Goal: Browse casually

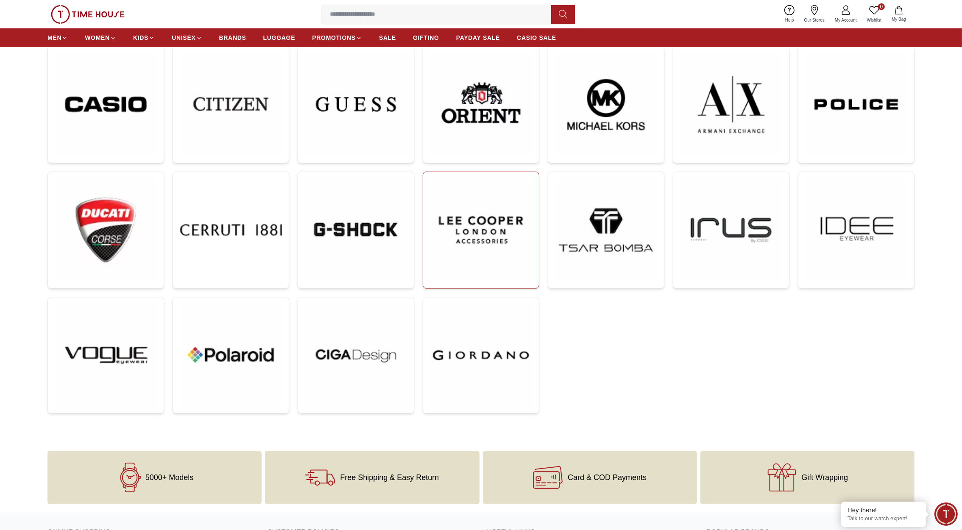
scroll to position [126, 0]
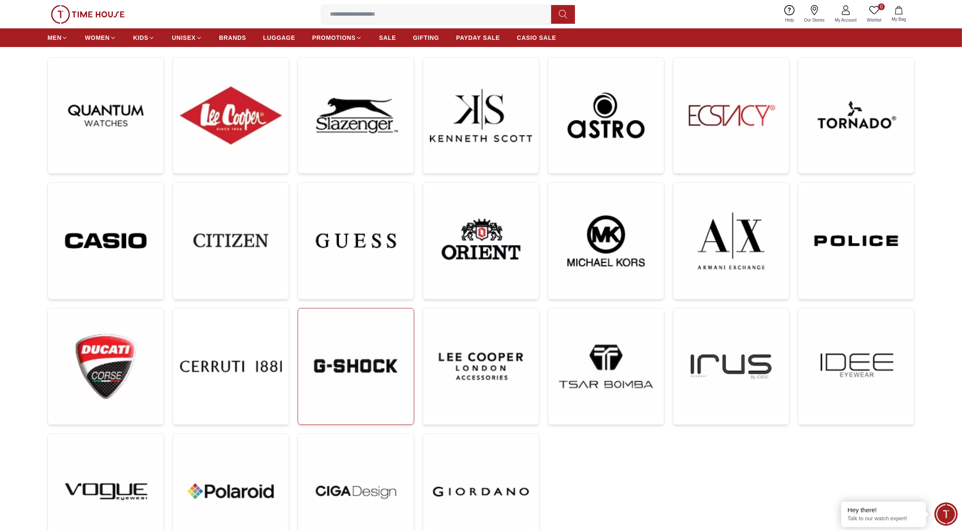
click at [382, 326] on img at bounding box center [356, 366] width 102 height 102
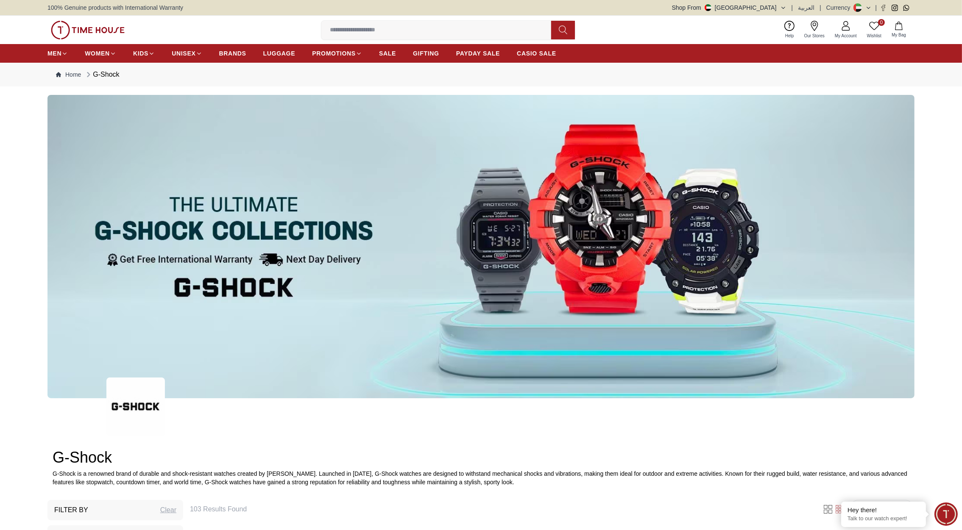
click at [96, 33] on img at bounding box center [88, 30] width 74 height 19
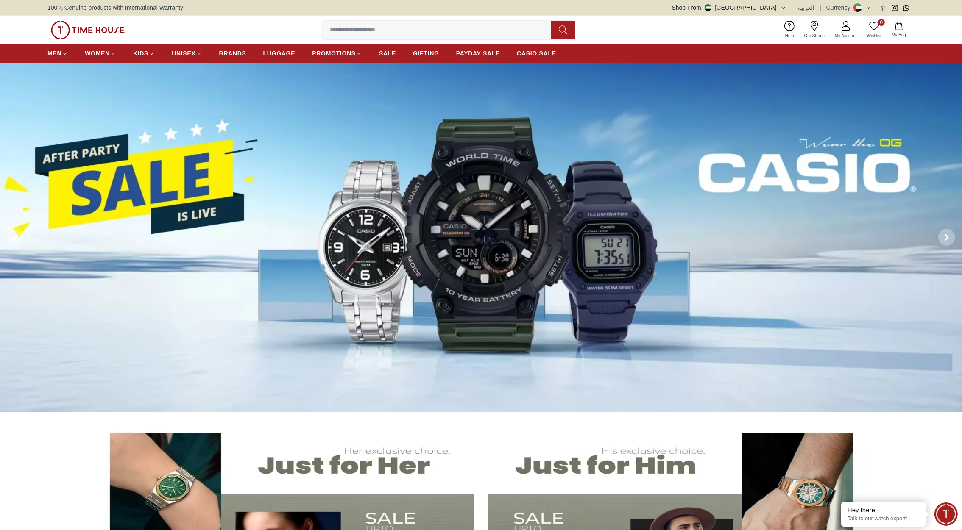
click at [777, 8] on button "Shop From [GEOGRAPHIC_DATA]" at bounding box center [729, 7] width 114 height 8
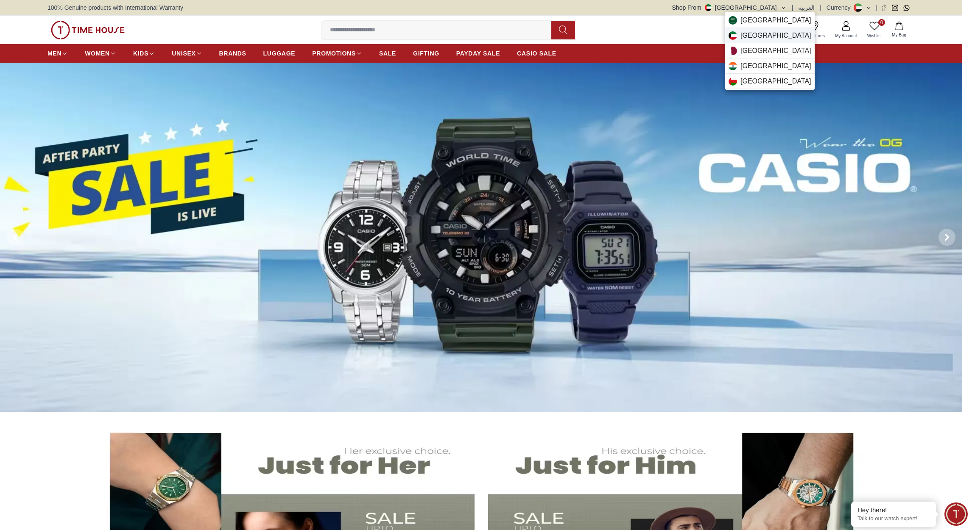
click at [756, 36] on span "[GEOGRAPHIC_DATA]" at bounding box center [775, 36] width 71 height 10
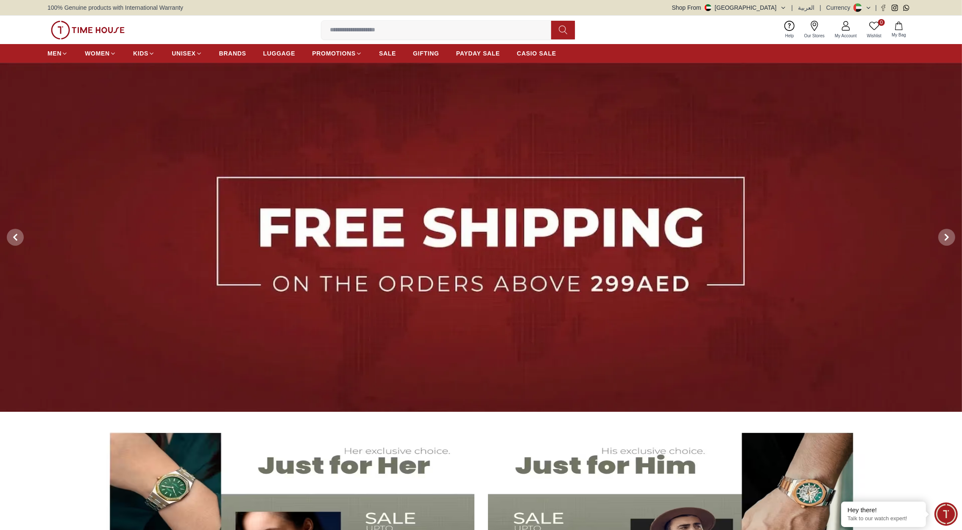
click at [105, 33] on img at bounding box center [88, 30] width 74 height 19
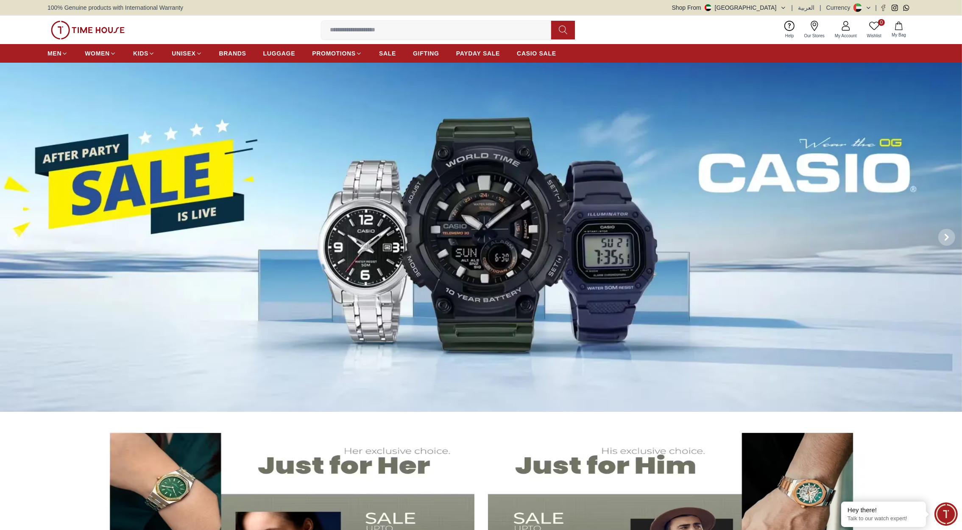
click at [777, 9] on button "Shop From [GEOGRAPHIC_DATA]" at bounding box center [729, 7] width 114 height 8
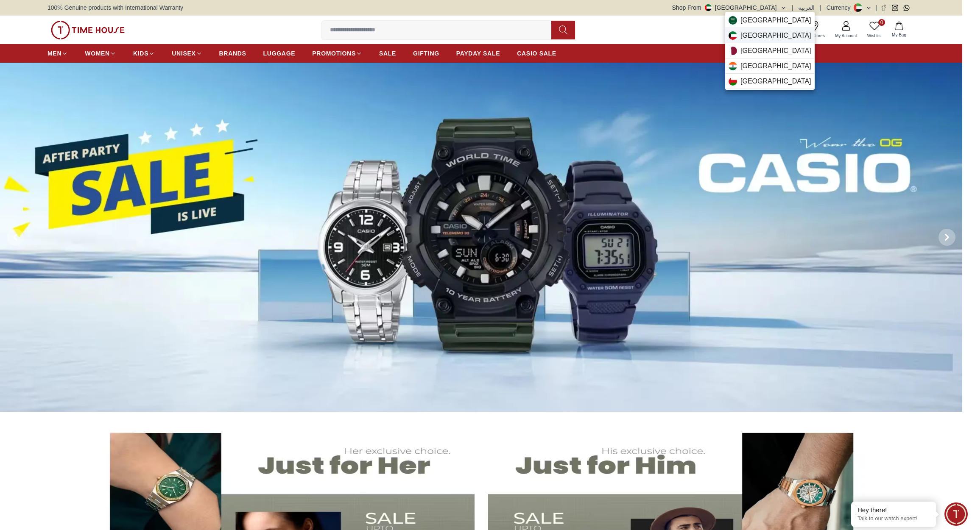
click at [761, 35] on div "[GEOGRAPHIC_DATA]" at bounding box center [769, 35] width 89 height 15
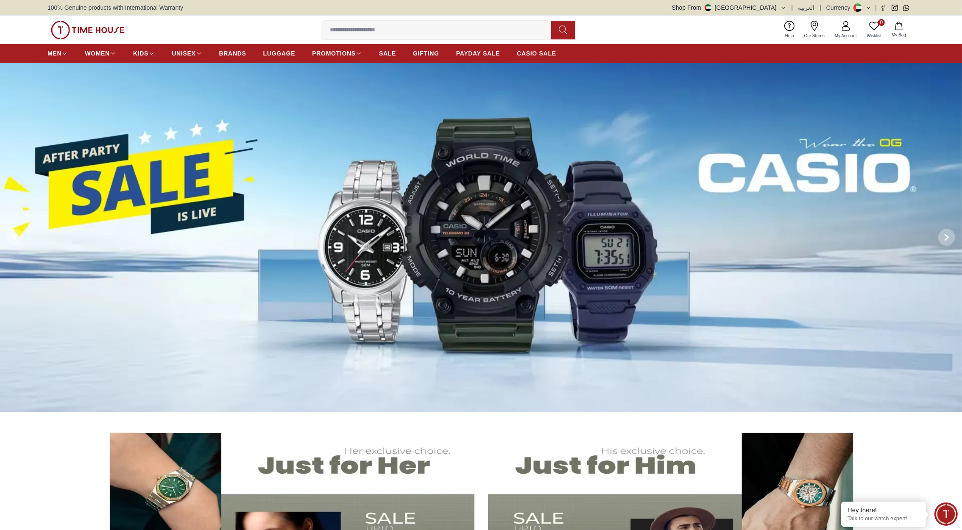
click at [605, 36] on div "0 Wishlist My Bag Help Our Stores My Account 0 Wishlist My Bag" at bounding box center [480, 30] width 867 height 28
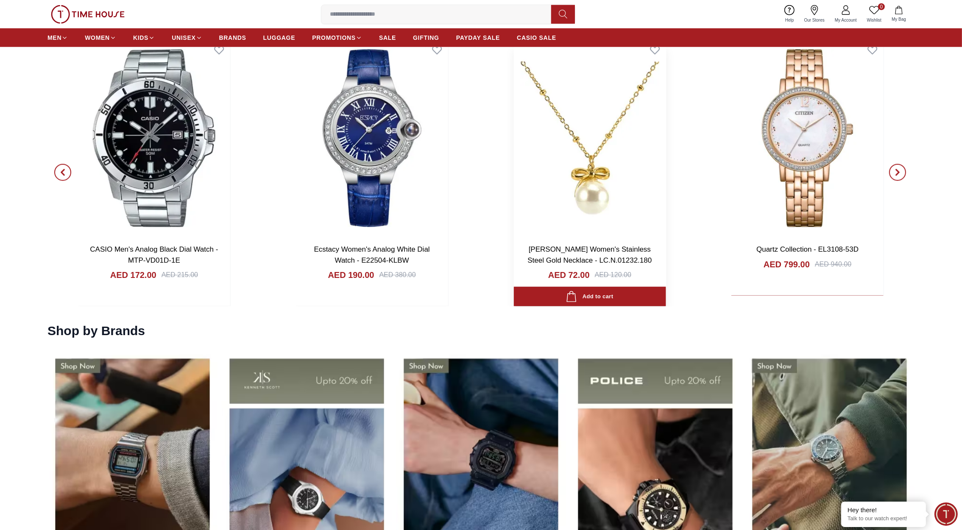
scroll to position [1081, 0]
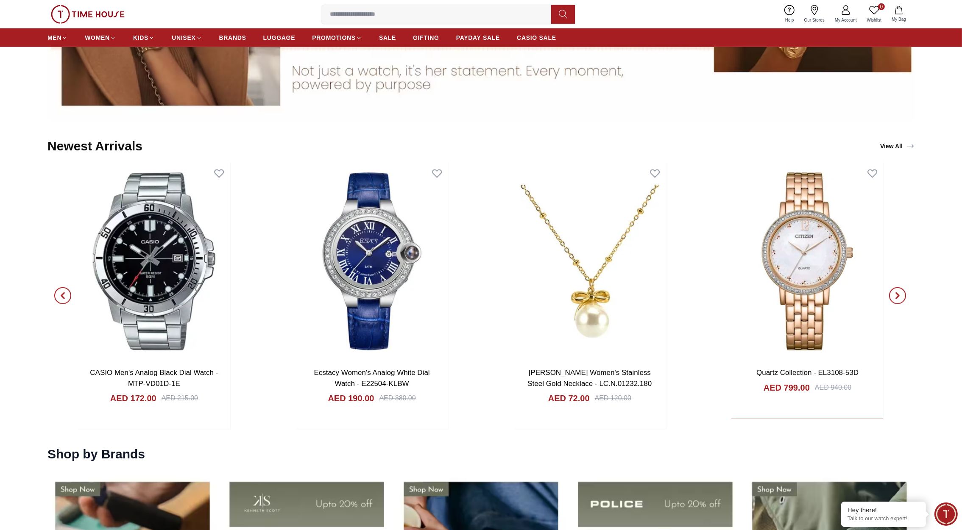
click at [896, 296] on icon "button" at bounding box center [897, 295] width 7 height 7
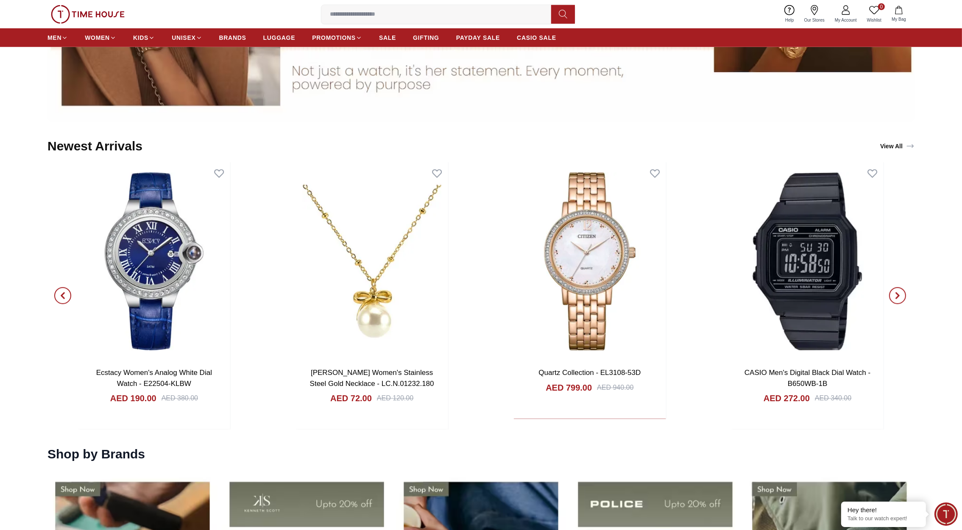
click at [896, 296] on icon "button" at bounding box center [897, 295] width 7 height 7
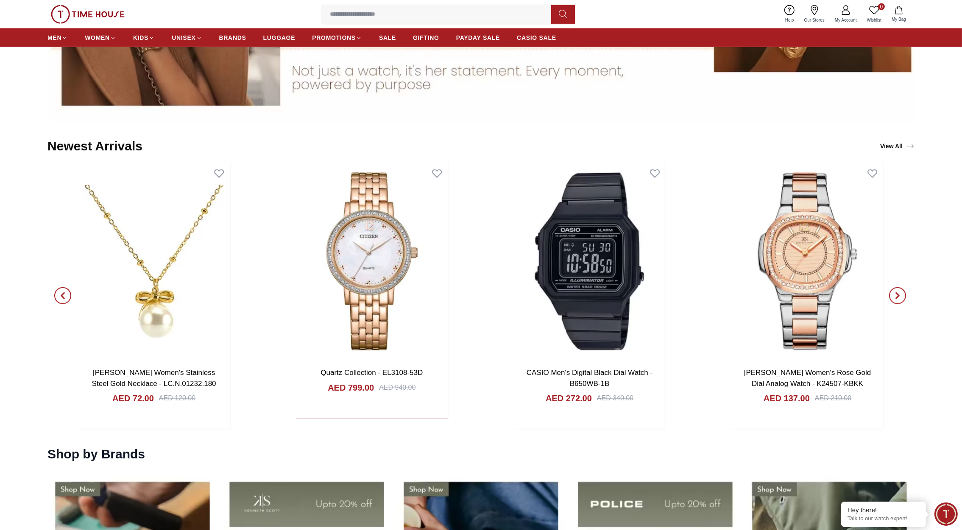
click at [896, 296] on icon "button" at bounding box center [897, 295] width 7 height 7
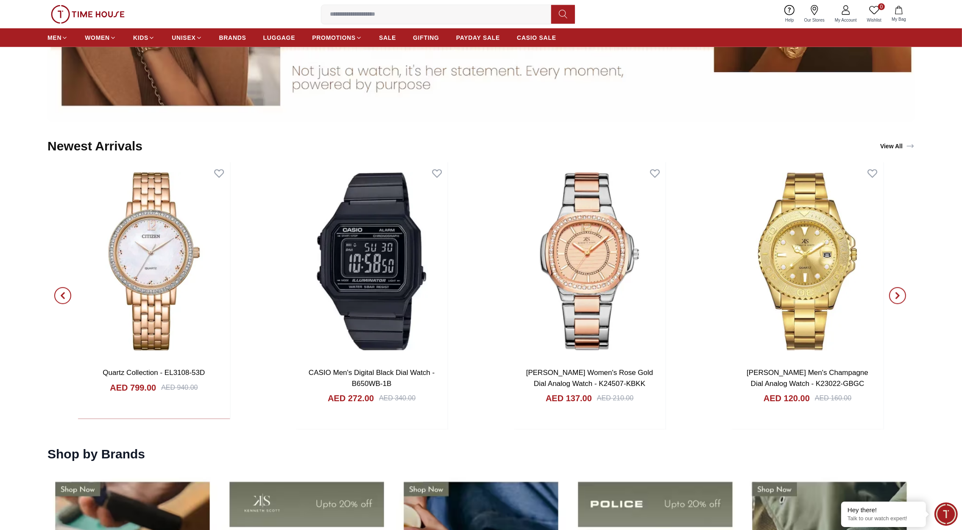
click at [896, 296] on icon "button" at bounding box center [897, 295] width 7 height 7
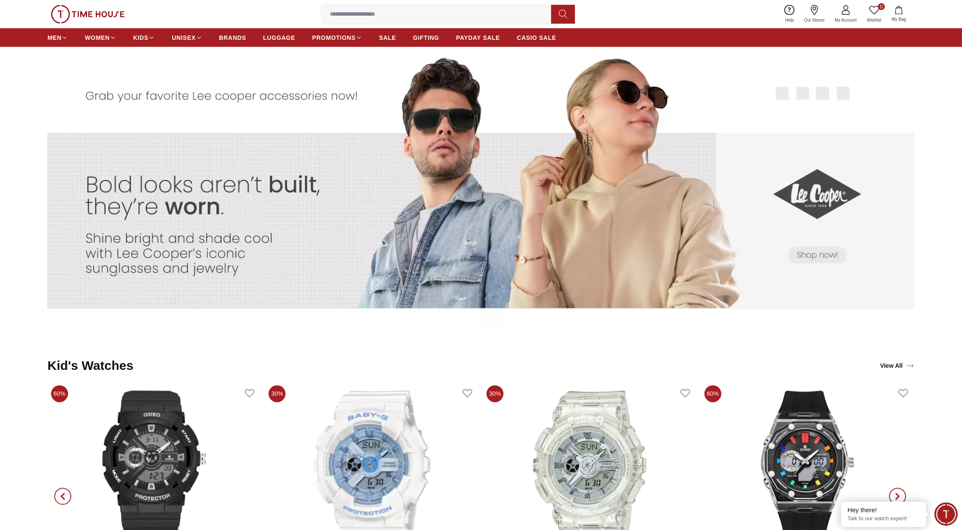
scroll to position [0, 0]
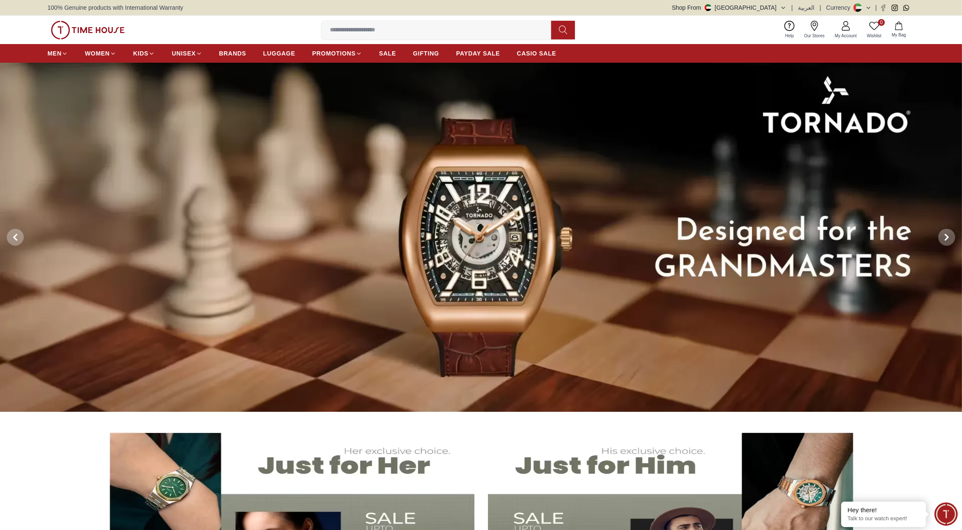
click at [771, 7] on button "Shop From UAE" at bounding box center [729, 7] width 114 height 8
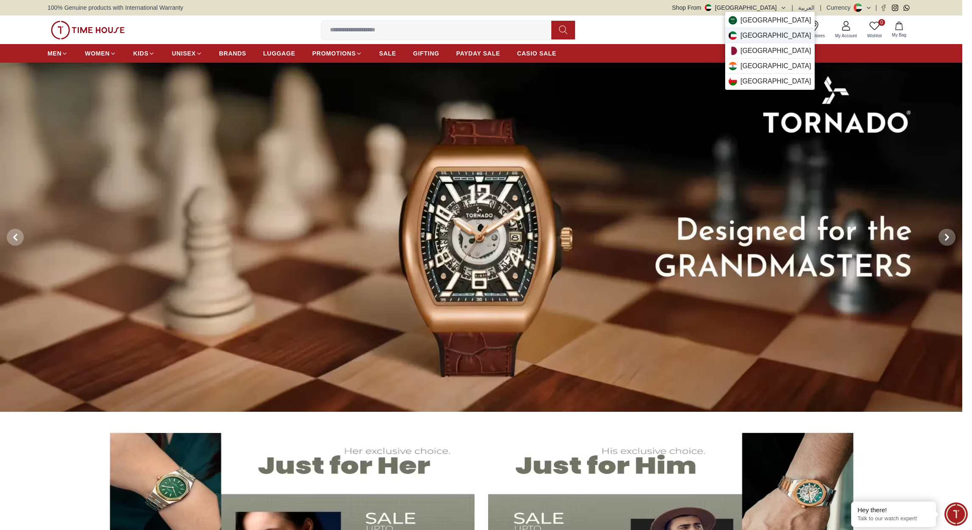
click at [751, 35] on span "Kuwait" at bounding box center [775, 36] width 71 height 10
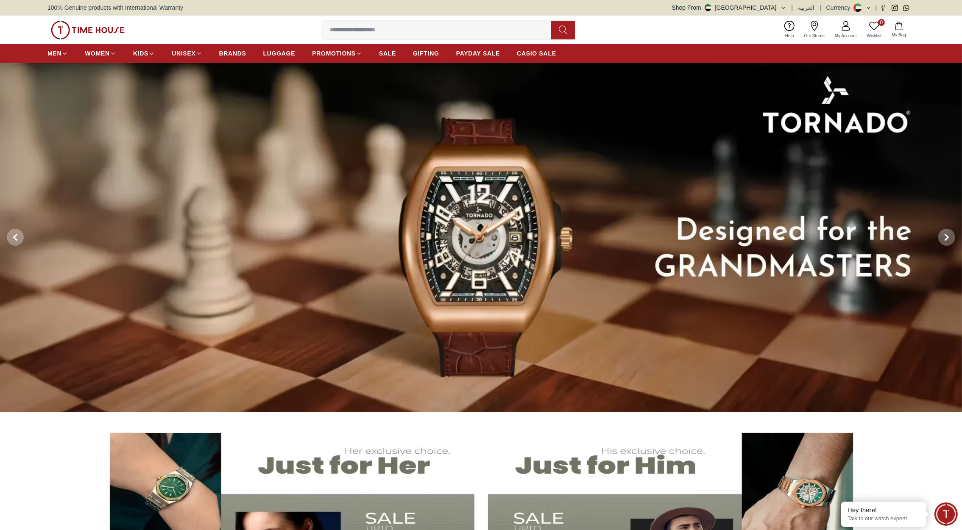
click at [775, 7] on button "Shop From [GEOGRAPHIC_DATA]" at bounding box center [729, 7] width 114 height 8
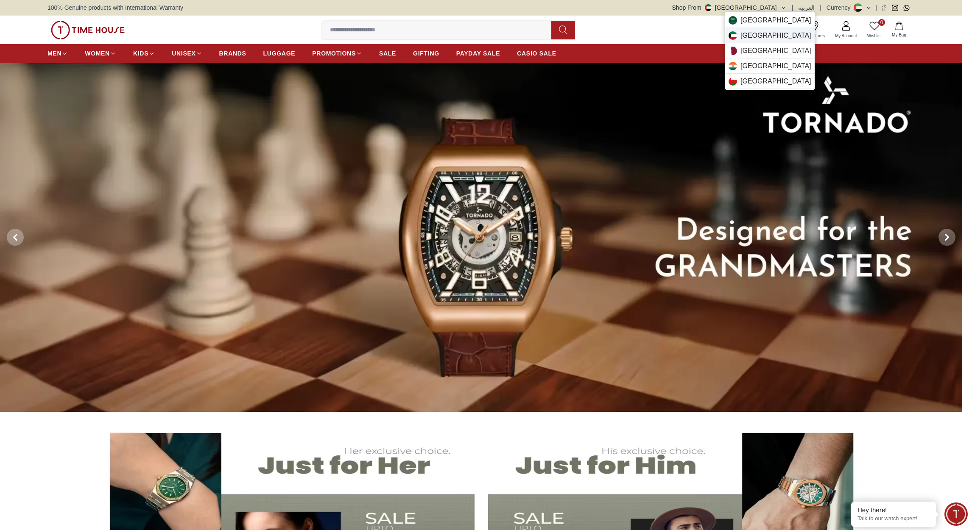
click at [749, 33] on span "[GEOGRAPHIC_DATA]" at bounding box center [775, 36] width 71 height 10
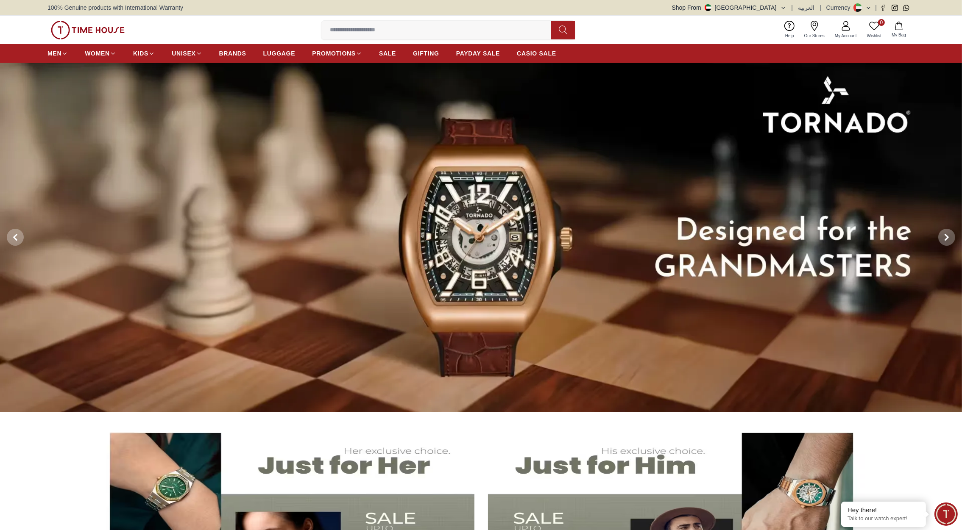
click at [775, 8] on button "Shop From [GEOGRAPHIC_DATA]" at bounding box center [729, 7] width 114 height 8
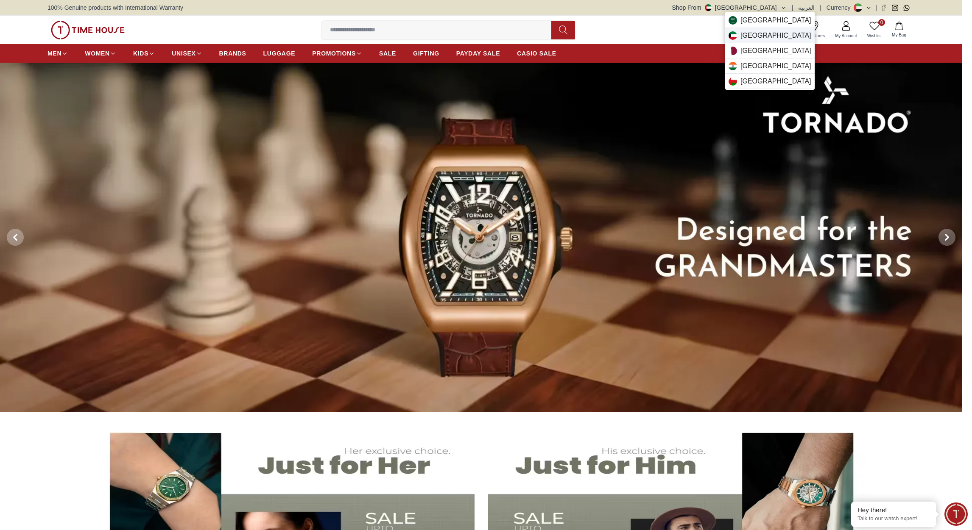
click at [748, 36] on span "[GEOGRAPHIC_DATA]" at bounding box center [775, 36] width 71 height 10
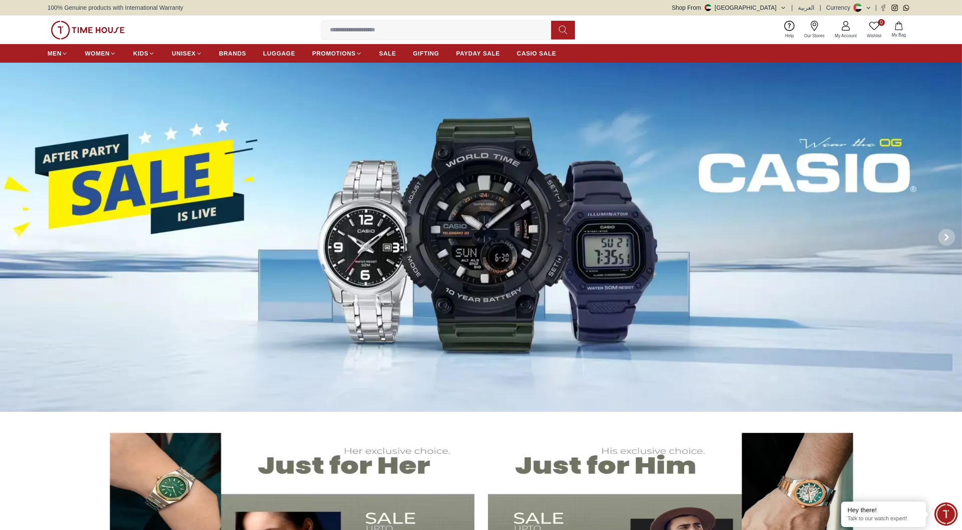
click at [97, 26] on img at bounding box center [88, 30] width 74 height 19
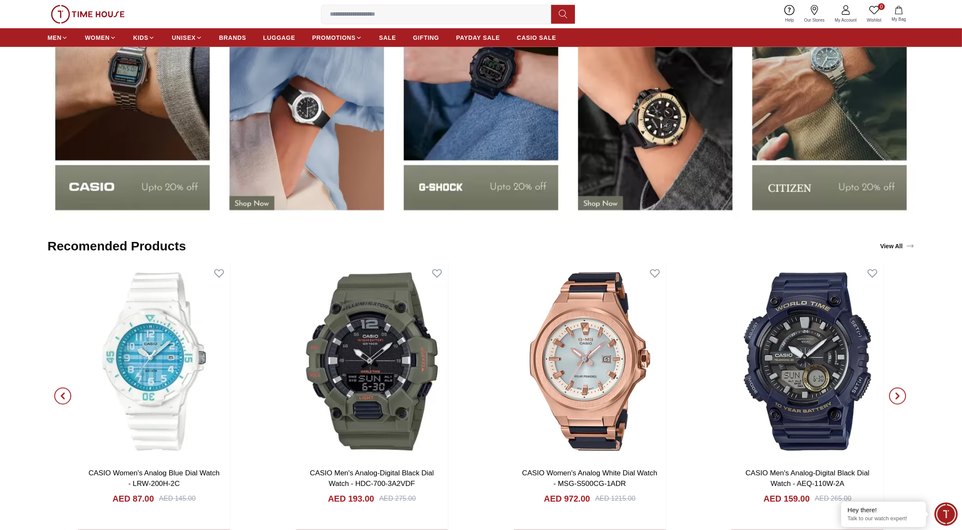
scroll to position [1597, 0]
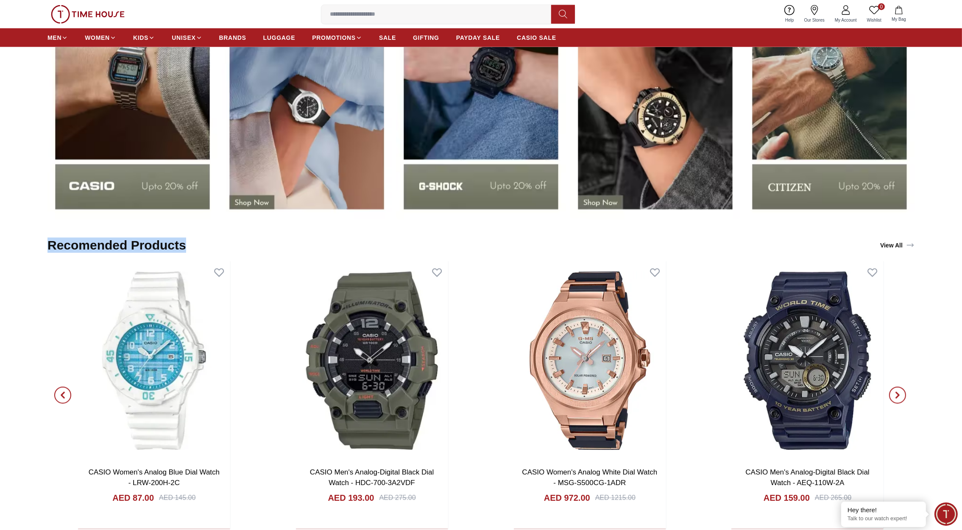
drag, startPoint x: 191, startPoint y: 244, endPoint x: 45, endPoint y: 251, distance: 146.8
click at [45, 251] on section "Recomended Products View All CASIO Men's Analog Black Dial Watch - MRW-230H-1E2…" at bounding box center [481, 379] width 962 height 300
drag, startPoint x: 45, startPoint y: 251, endPoint x: 19, endPoint y: 217, distance: 42.4
click at [19, 217] on section "Shop by Brands" at bounding box center [481, 72] width 962 height 298
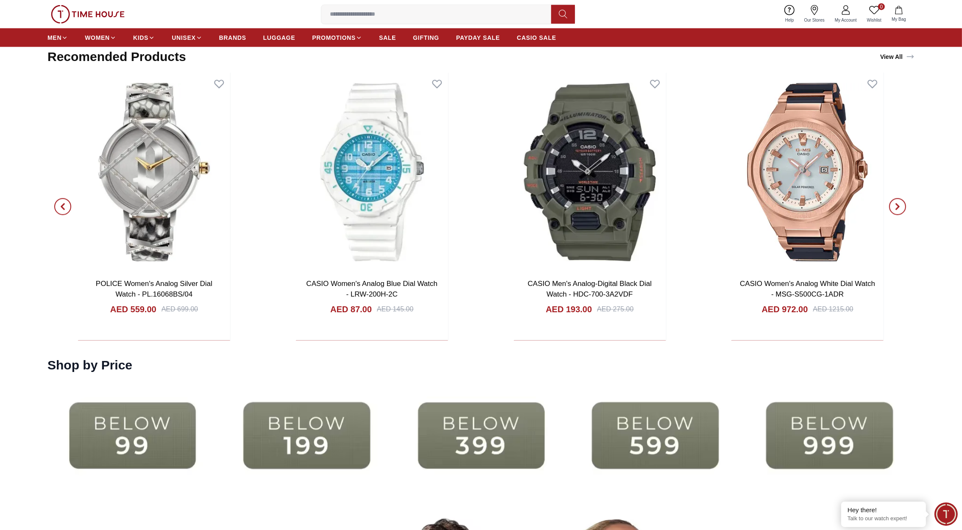
scroll to position [1659, 0]
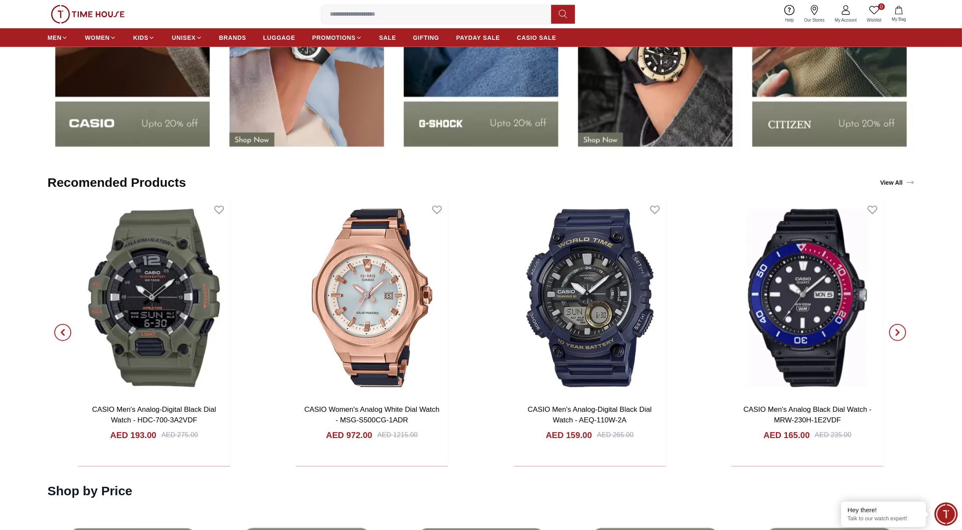
click at [894, 186] on link "View All" at bounding box center [897, 183] width 38 height 12
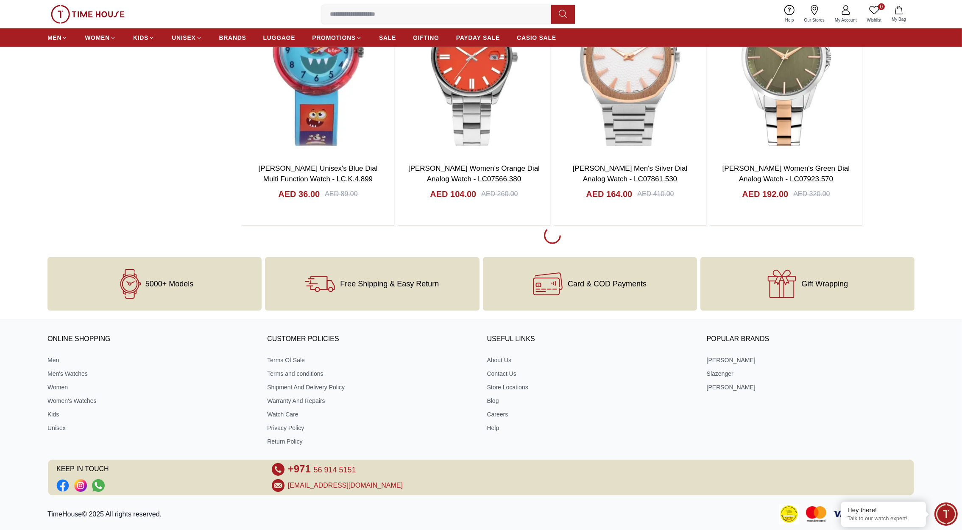
scroll to position [1291, 0]
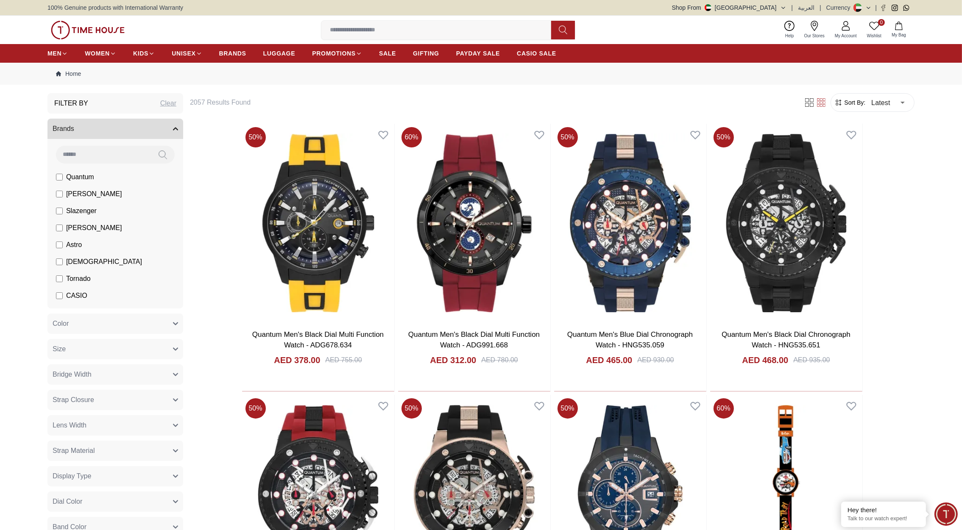
click at [98, 29] on img at bounding box center [88, 30] width 74 height 19
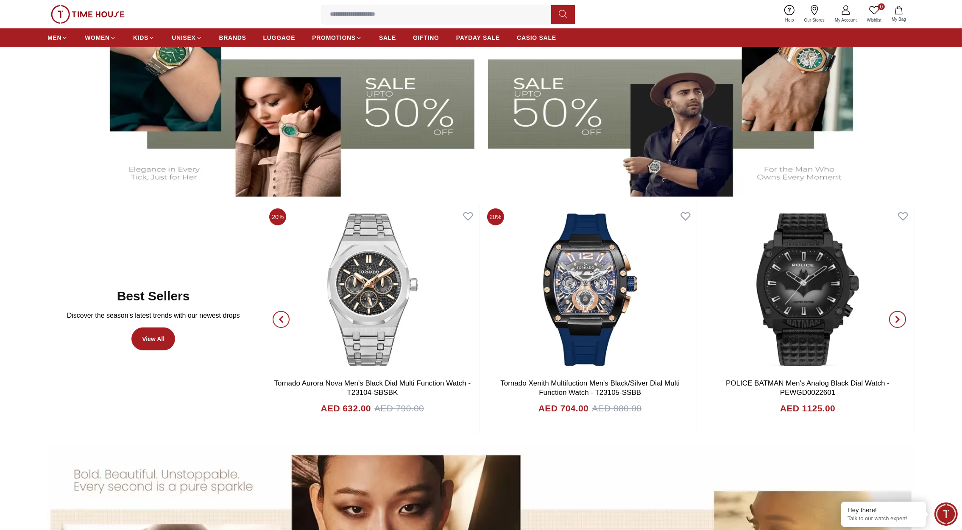
scroll to position [486, 0]
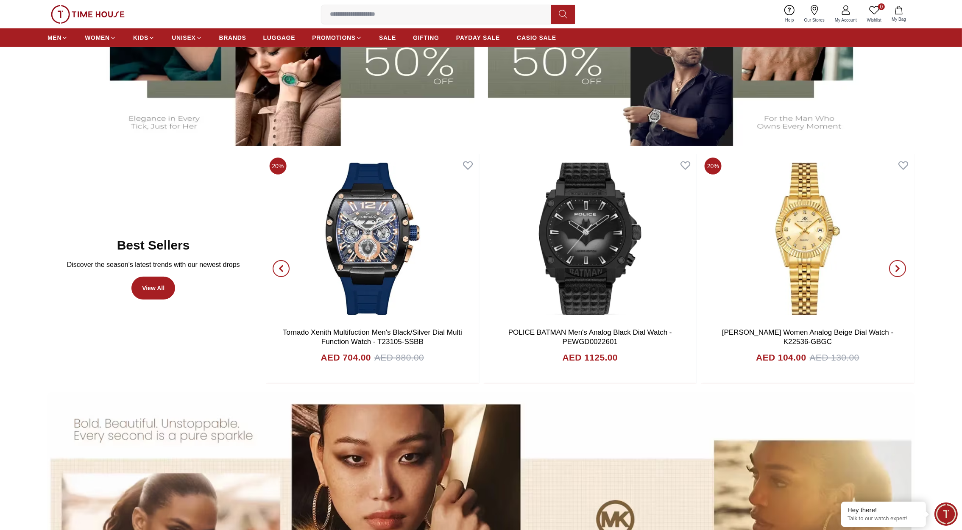
click at [902, 272] on span "button" at bounding box center [897, 268] width 17 height 17
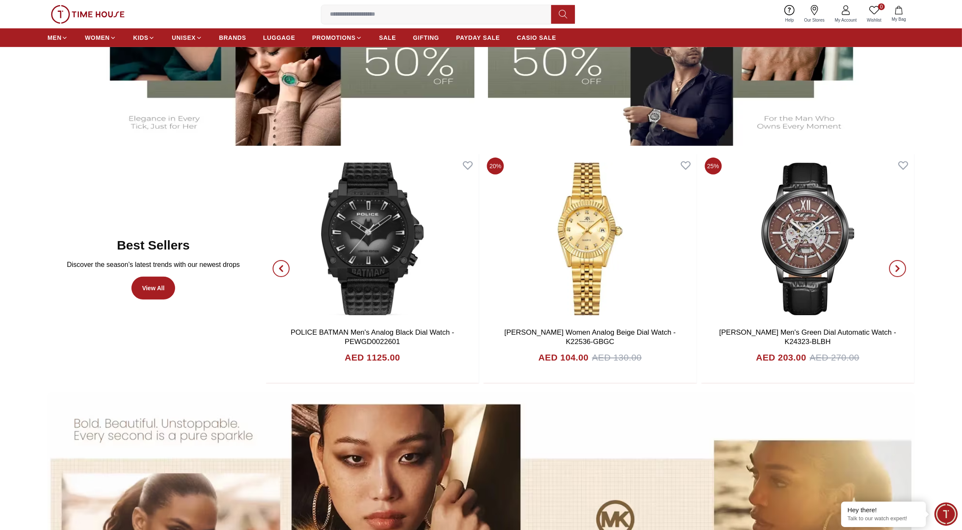
click at [901, 270] on span "button" at bounding box center [897, 268] width 17 height 17
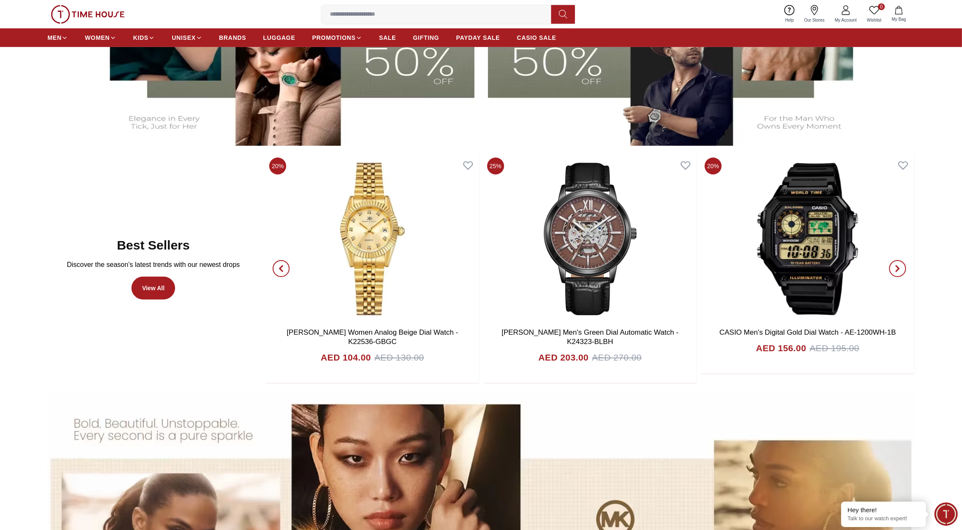
click at [901, 270] on icon "button" at bounding box center [897, 268] width 7 height 7
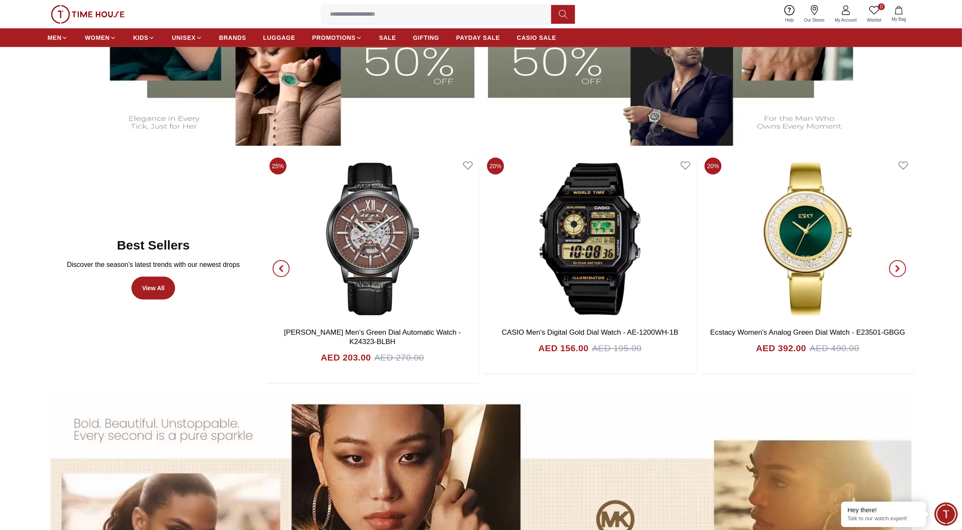
click at [899, 270] on icon "button" at bounding box center [897, 268] width 7 height 7
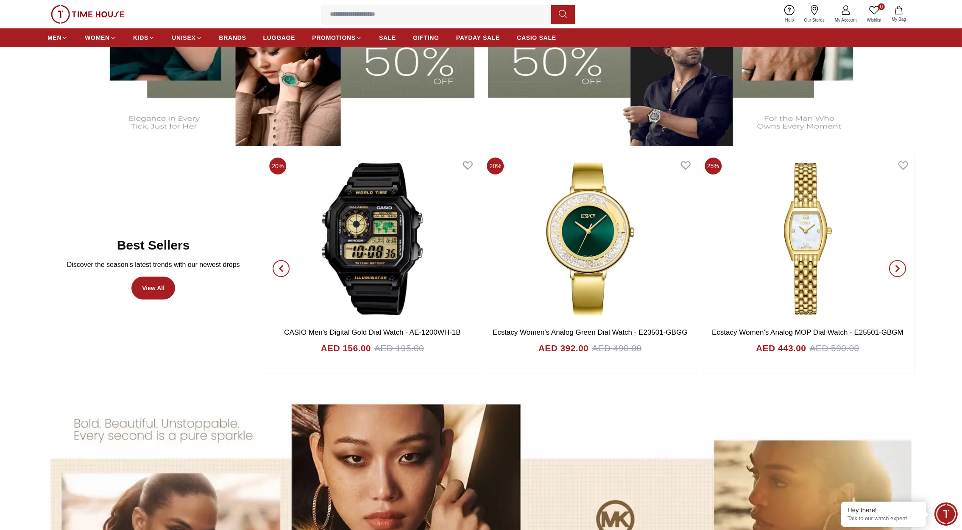
click at [898, 269] on icon "button" at bounding box center [897, 269] width 3 height 6
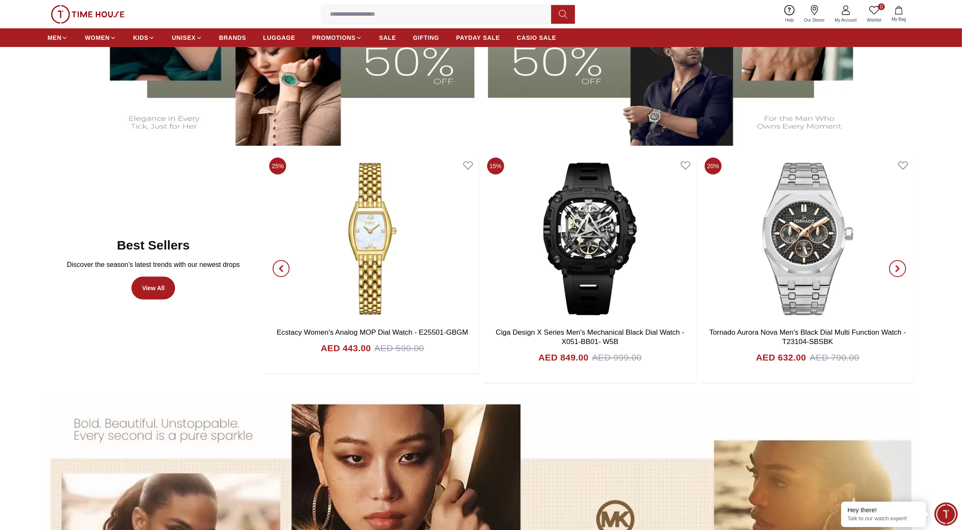
click at [898, 269] on icon "button" at bounding box center [897, 269] width 3 height 6
click at [897, 268] on icon "button" at bounding box center [897, 269] width 3 height 6
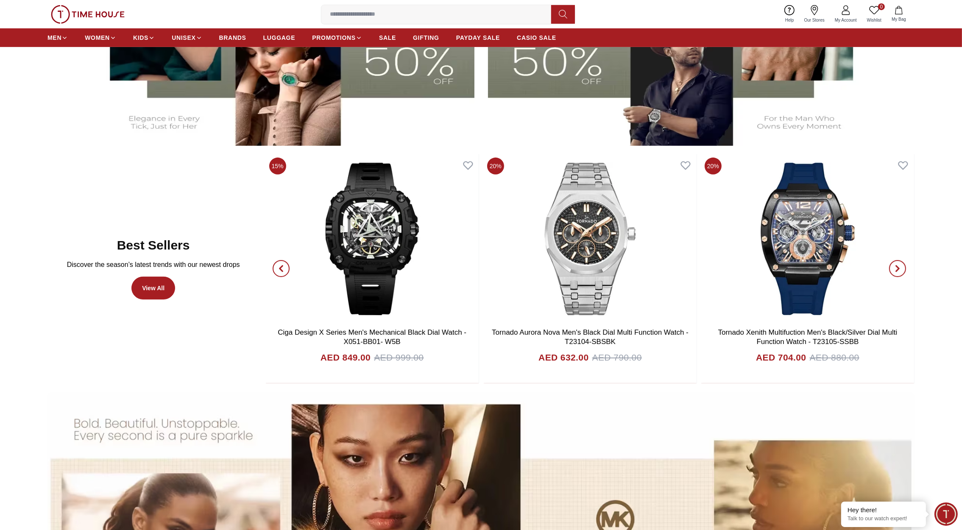
click at [897, 268] on icon "button" at bounding box center [897, 269] width 3 height 6
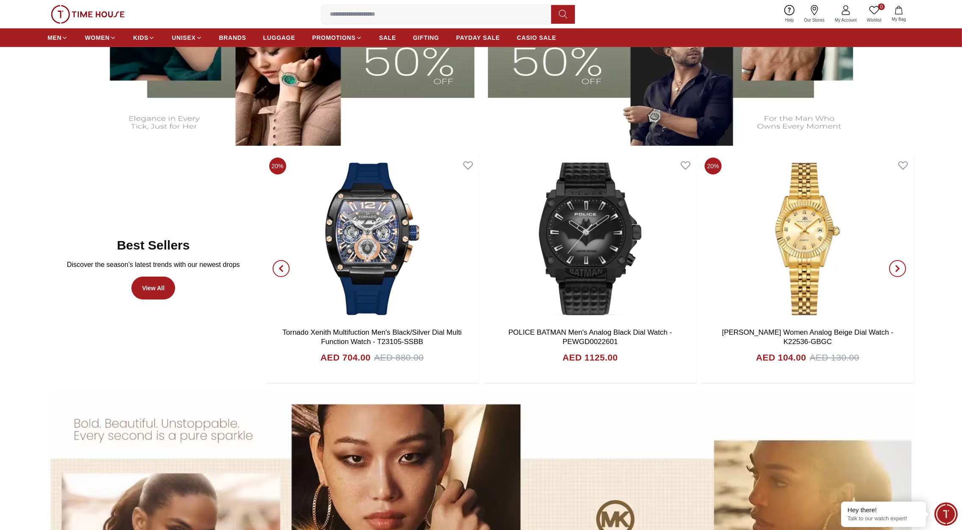
click at [900, 267] on icon "button" at bounding box center [897, 268] width 7 height 7
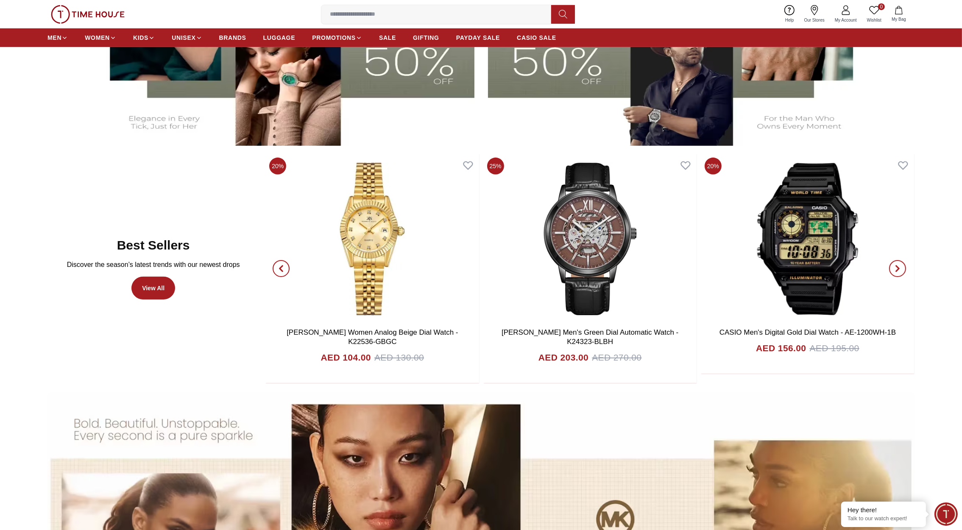
click at [894, 264] on span "button" at bounding box center [897, 268] width 17 height 17
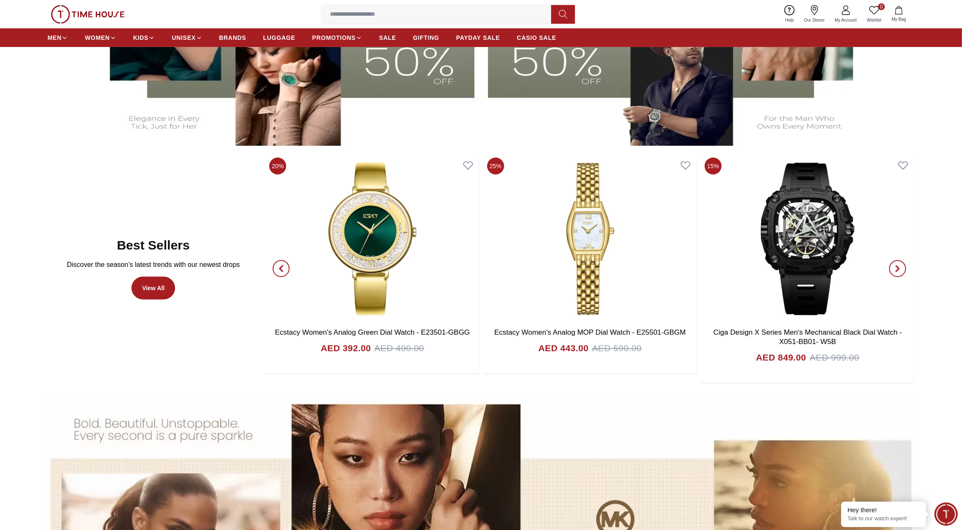
click at [276, 269] on span "button" at bounding box center [281, 268] width 17 height 17
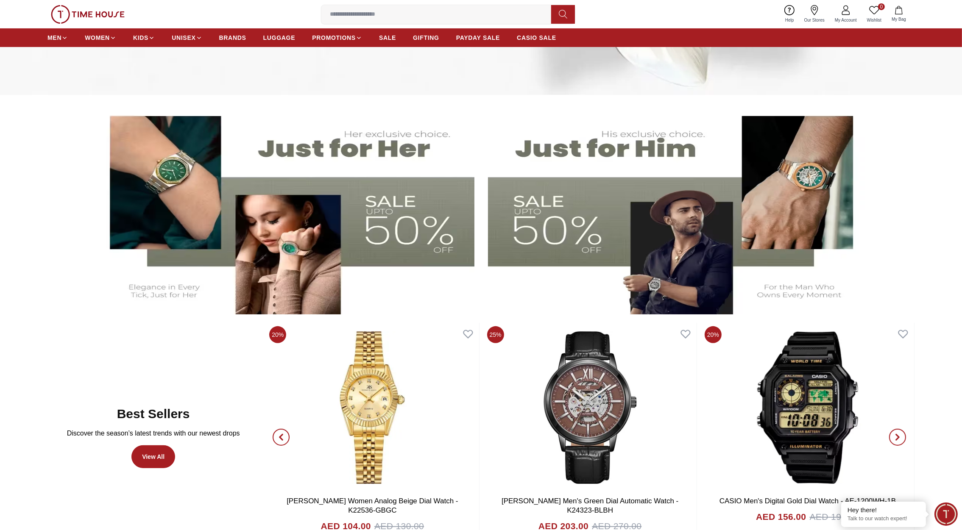
scroll to position [315, 0]
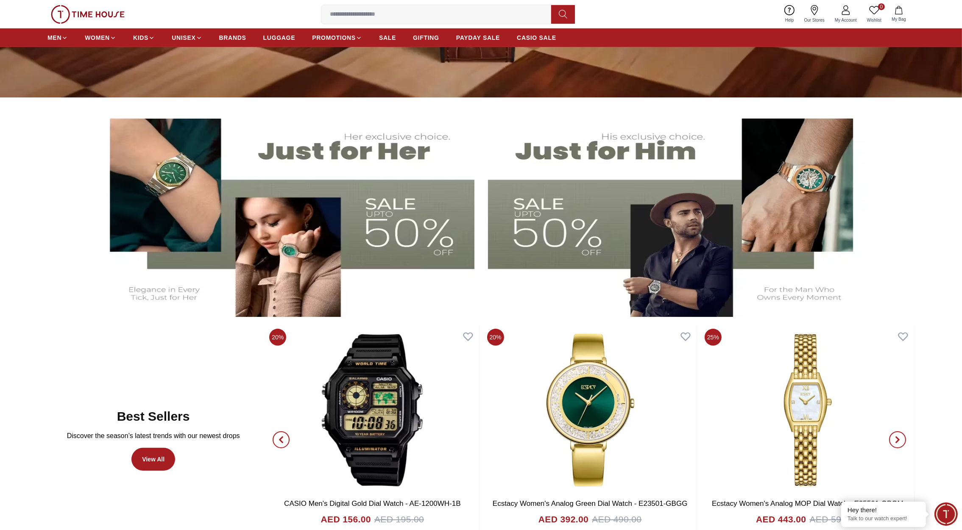
click at [227, 157] on img at bounding box center [285, 211] width 380 height 211
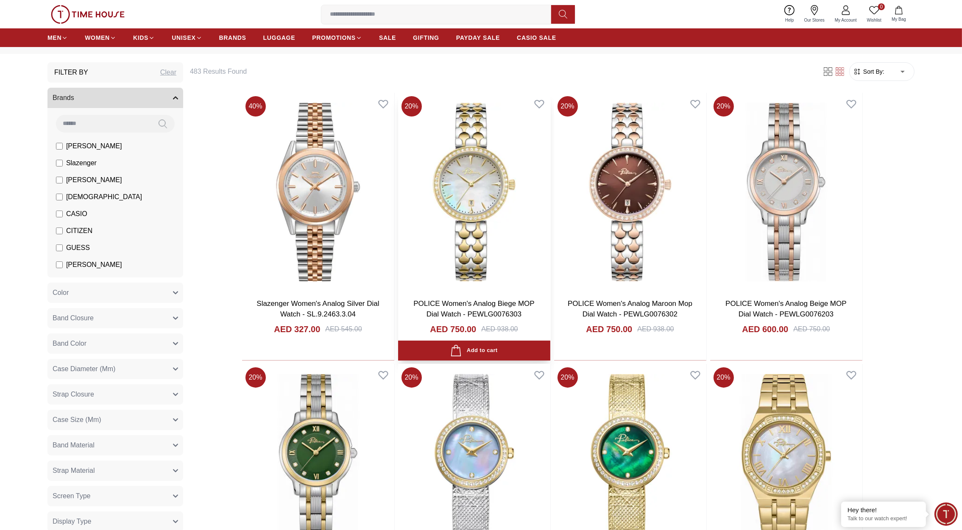
scroll to position [31, 0]
click at [111, 18] on img at bounding box center [88, 14] width 74 height 19
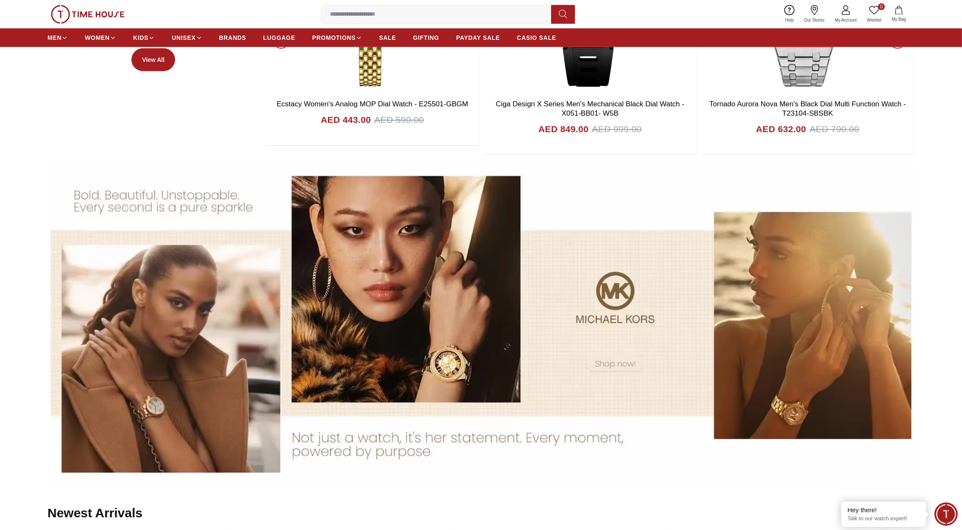
scroll to position [714, 0]
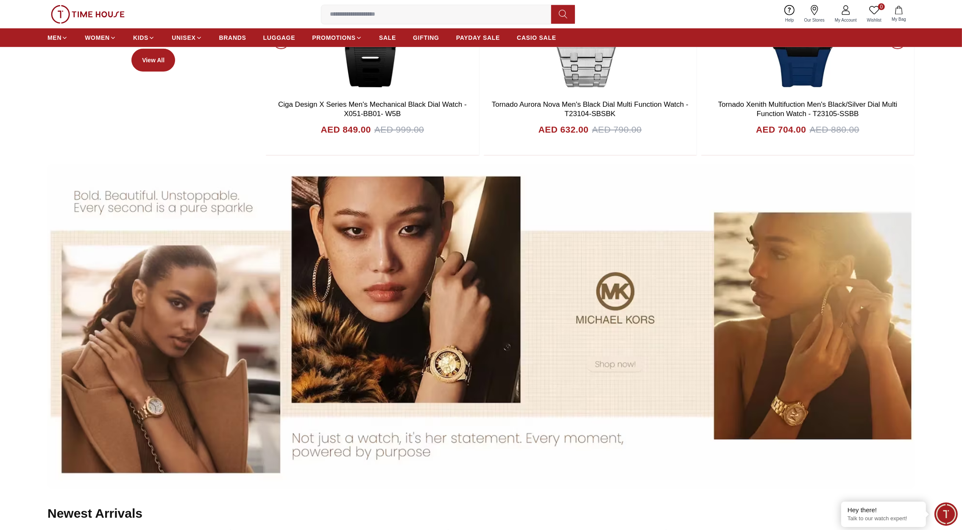
click at [498, 291] on img at bounding box center [480, 326] width 867 height 325
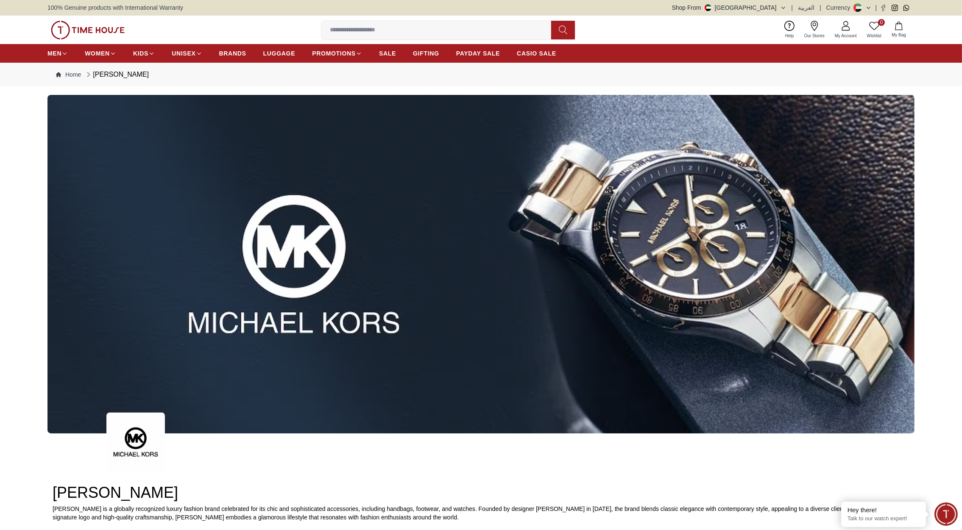
click at [106, 35] on img at bounding box center [88, 30] width 74 height 19
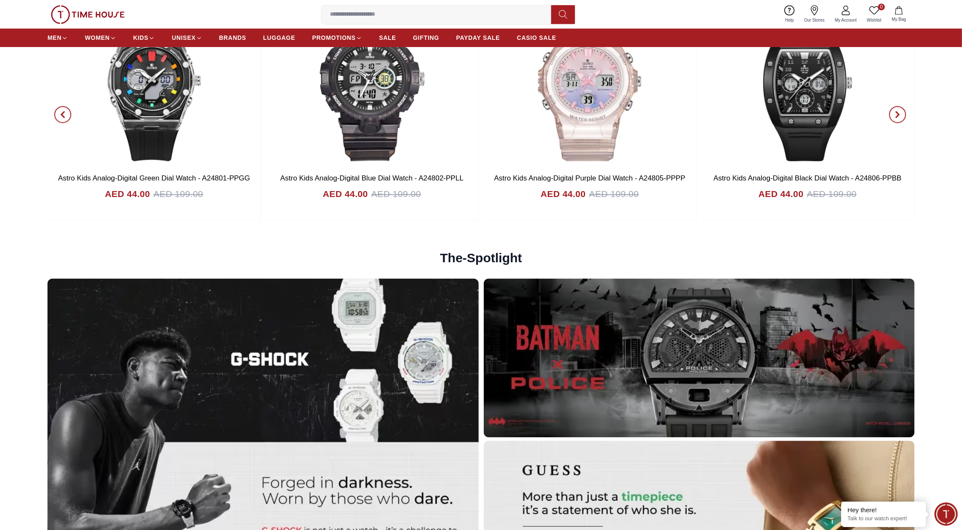
scroll to position [2629, 0]
drag, startPoint x: 474, startPoint y: 247, endPoint x: 323, endPoint y: 242, distance: 151.4
click at [323, 242] on div "The-Spotlight" at bounding box center [480, 257] width 867 height 41
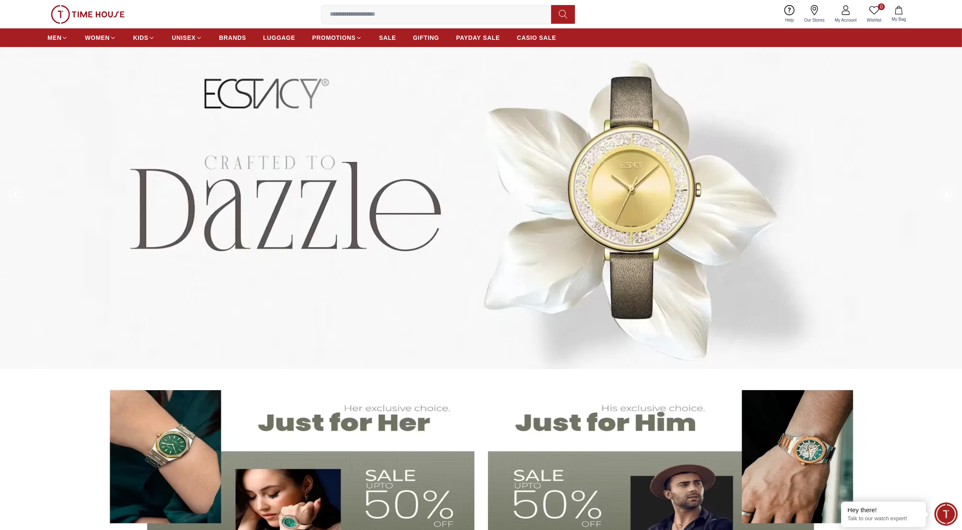
scroll to position [0, 0]
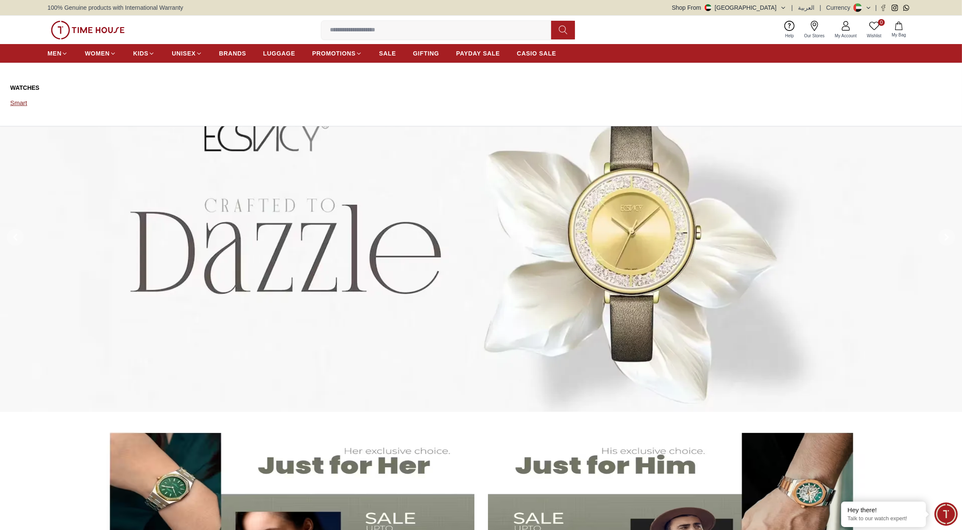
click at [19, 103] on link "Smart" at bounding box center [73, 103] width 126 height 12
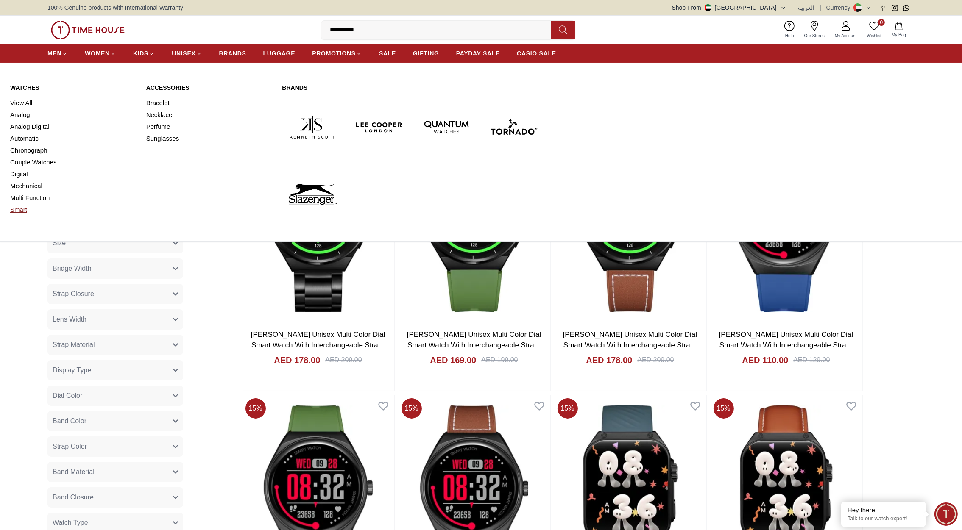
click at [19, 212] on link "Smart" at bounding box center [73, 210] width 126 height 12
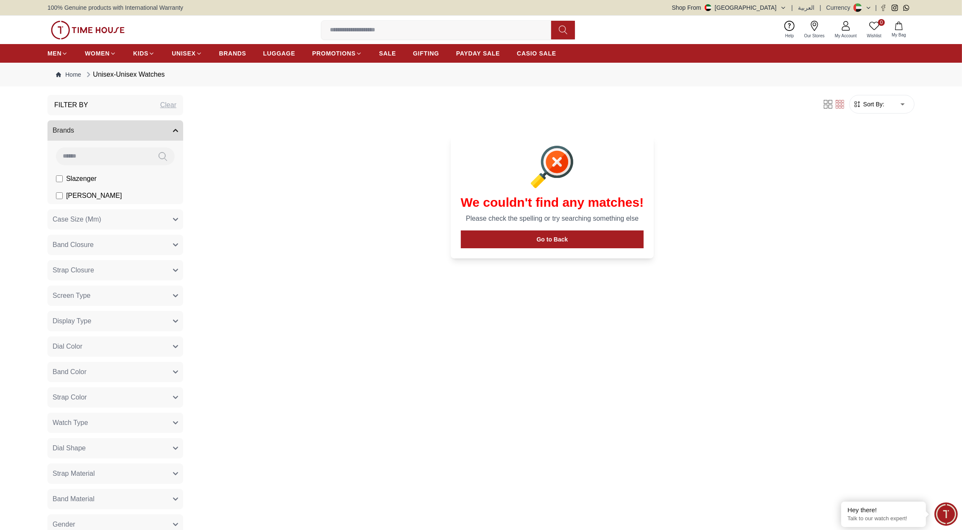
click at [85, 33] on img at bounding box center [88, 30] width 74 height 19
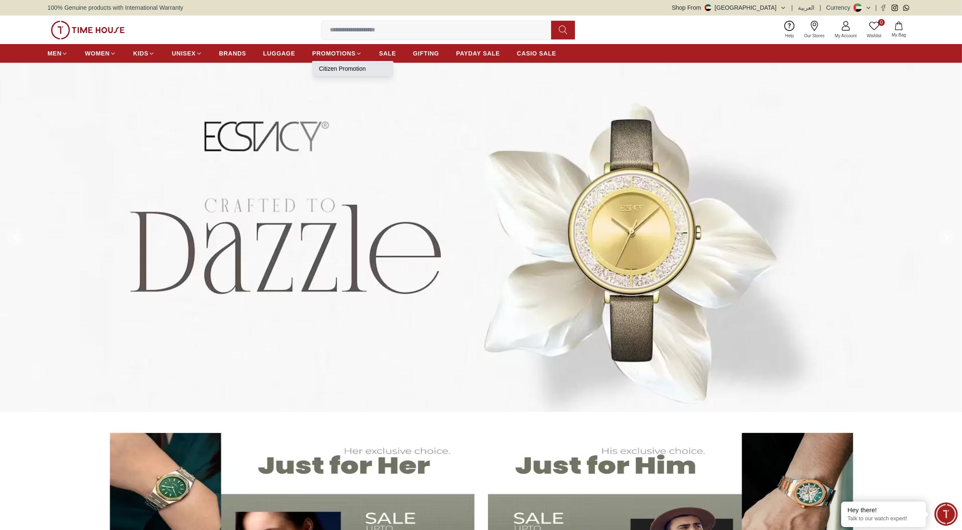
click at [347, 68] on link "Citizen Promotion" at bounding box center [353, 68] width 68 height 8
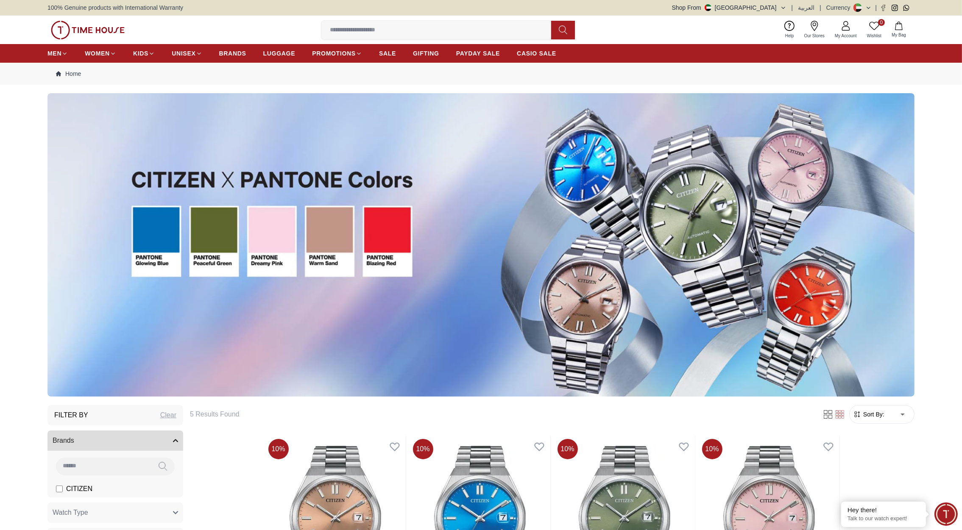
click at [112, 36] on img at bounding box center [88, 30] width 74 height 19
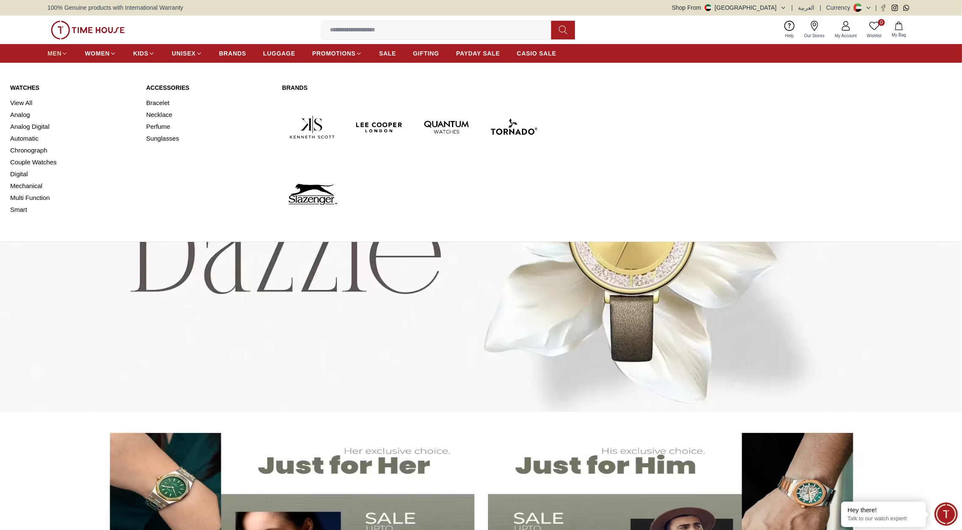
click at [65, 53] on icon at bounding box center [64, 53] width 6 height 6
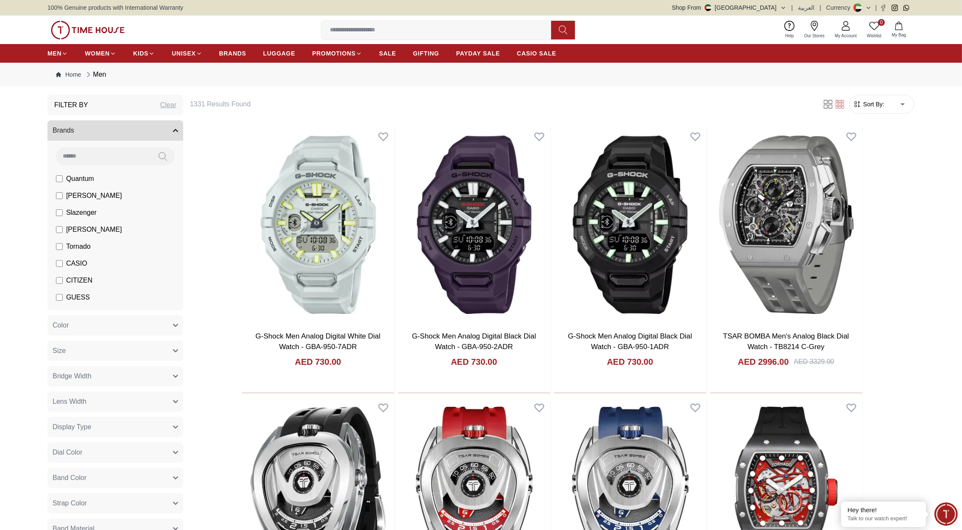
click at [94, 29] on img at bounding box center [88, 30] width 74 height 19
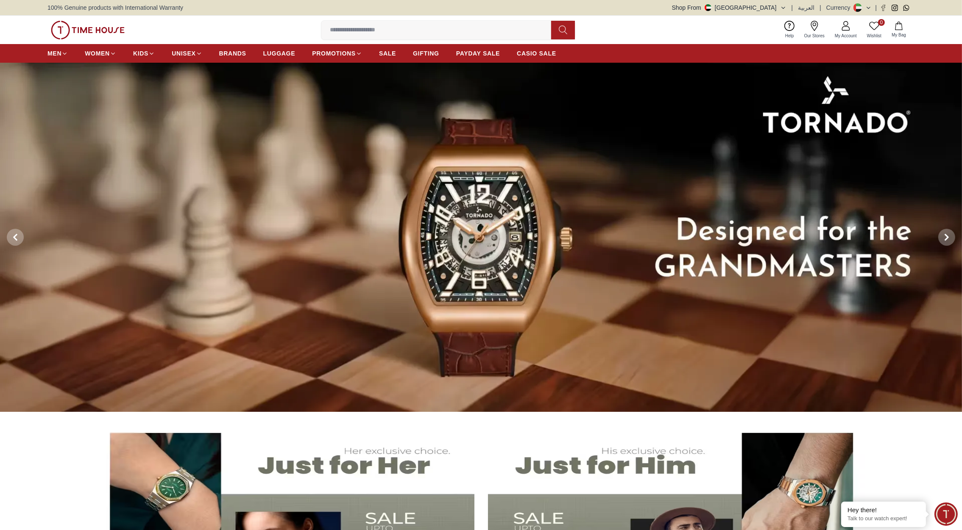
click at [768, 10] on button "Shop From UAE" at bounding box center [729, 7] width 114 height 8
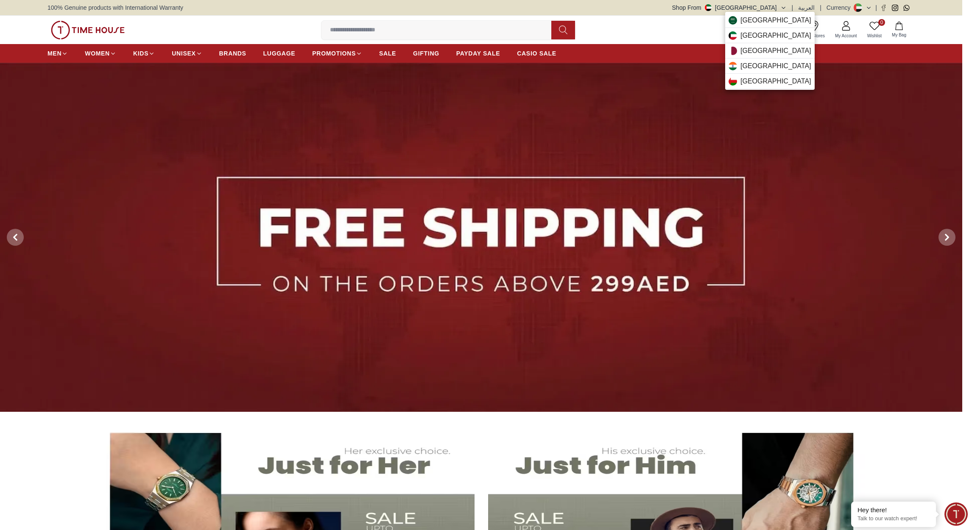
click at [64, 51] on div at bounding box center [486, 265] width 972 height 530
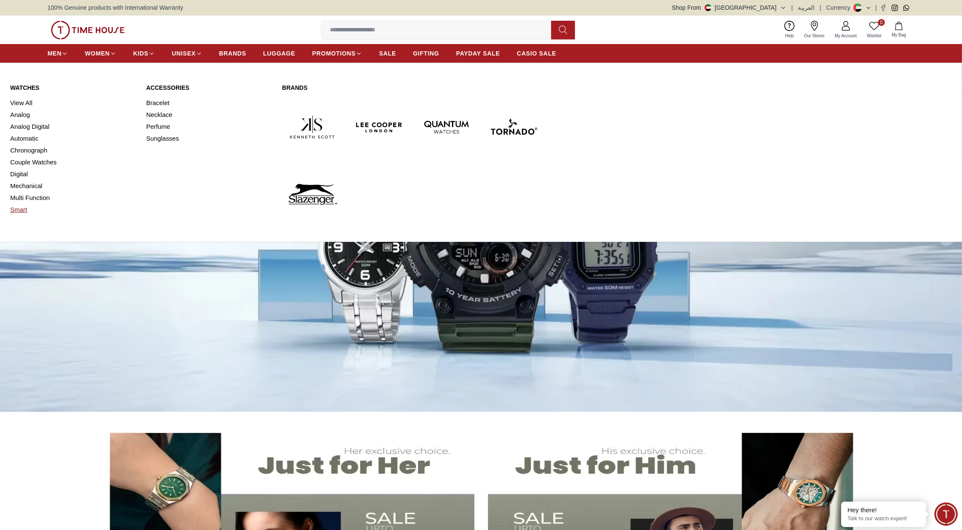
click at [17, 211] on link "Smart" at bounding box center [73, 210] width 126 height 12
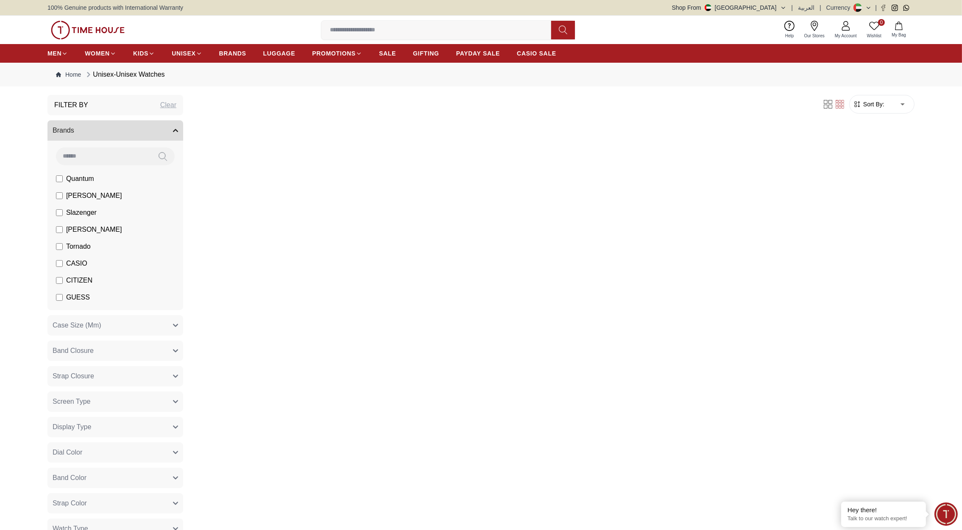
click at [96, 35] on img at bounding box center [88, 30] width 74 height 19
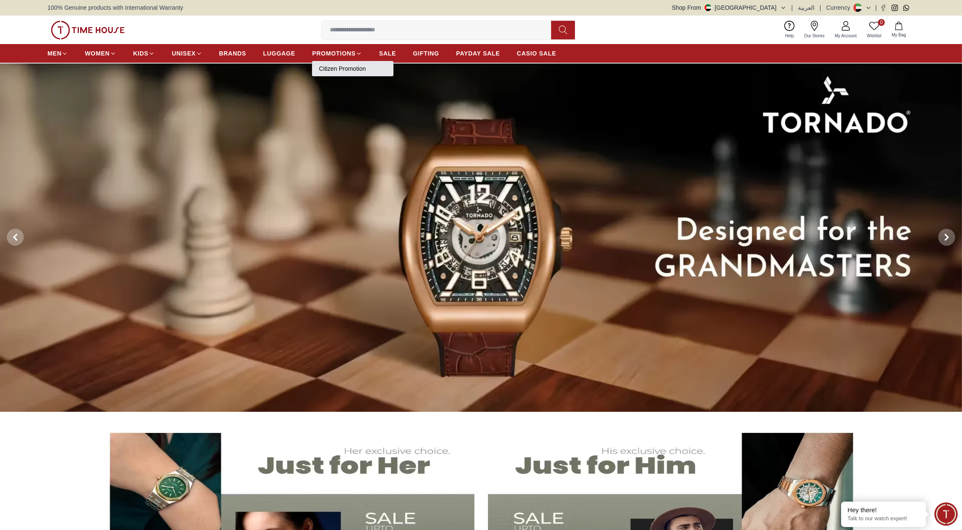
click at [355, 69] on link "Citizen Promotion" at bounding box center [353, 68] width 68 height 8
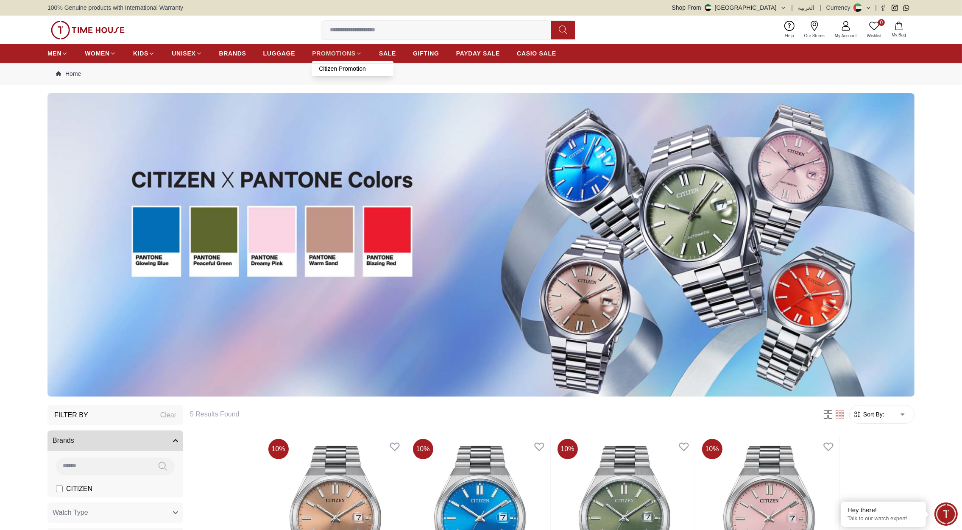
click at [329, 52] on span "PROMOTIONS" at bounding box center [334, 53] width 44 height 8
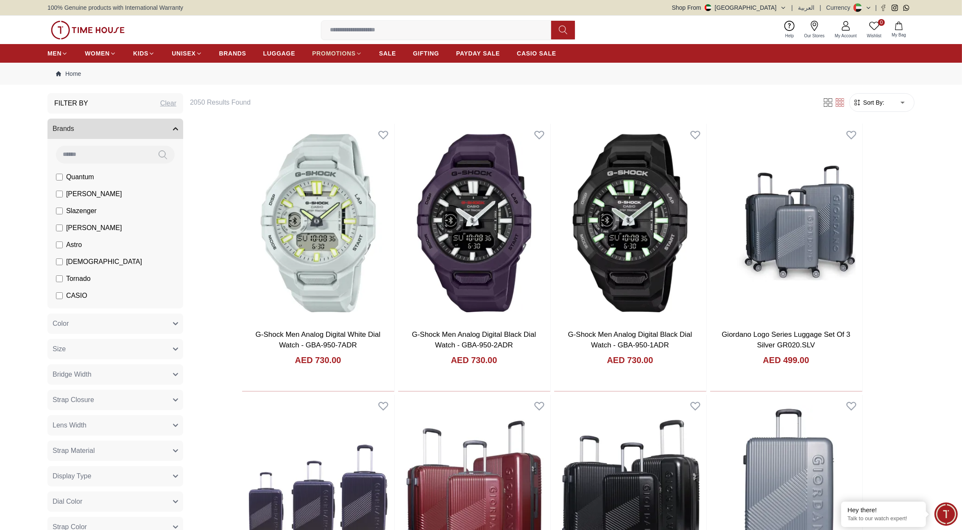
click at [361, 55] on icon at bounding box center [359, 53] width 6 height 6
click at [350, 53] on span "PROMOTIONS" at bounding box center [334, 53] width 44 height 8
click at [95, 32] on img at bounding box center [88, 30] width 74 height 19
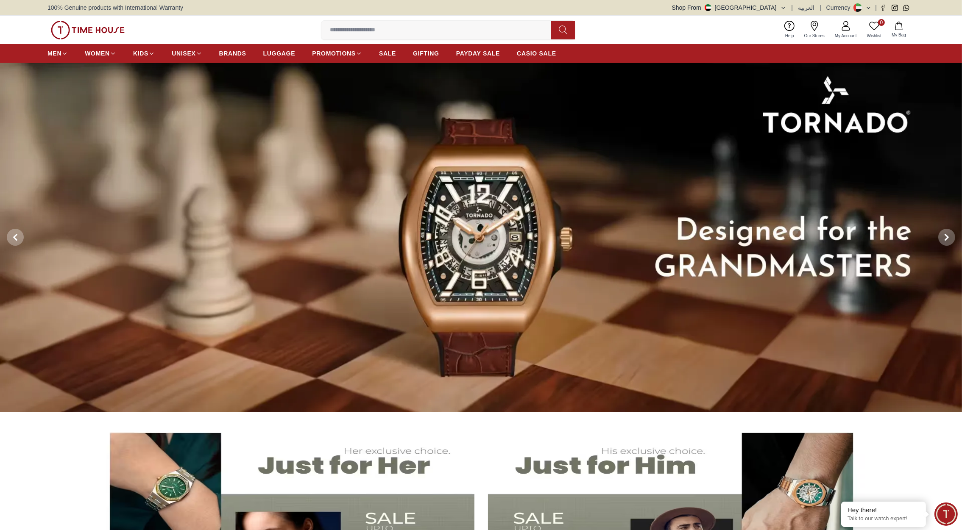
click at [100, 28] on img at bounding box center [88, 30] width 74 height 19
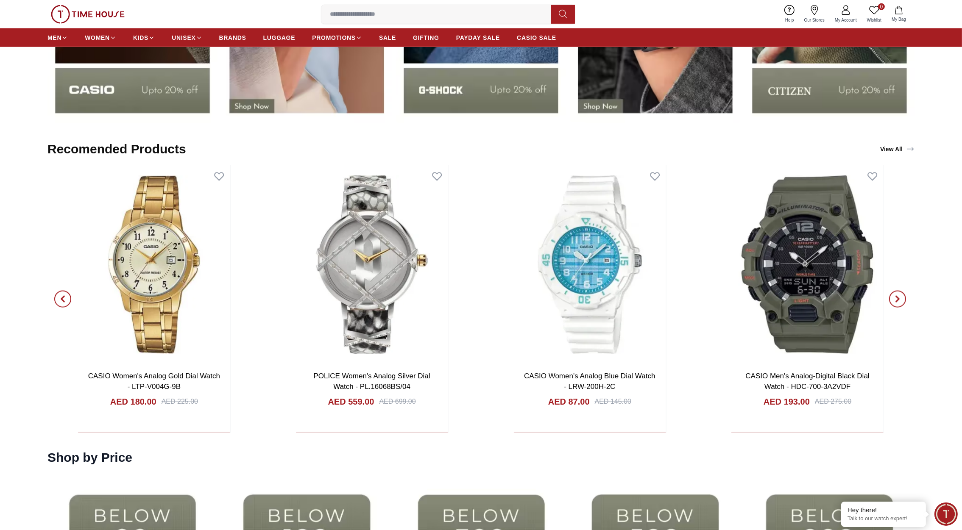
scroll to position [1700, 0]
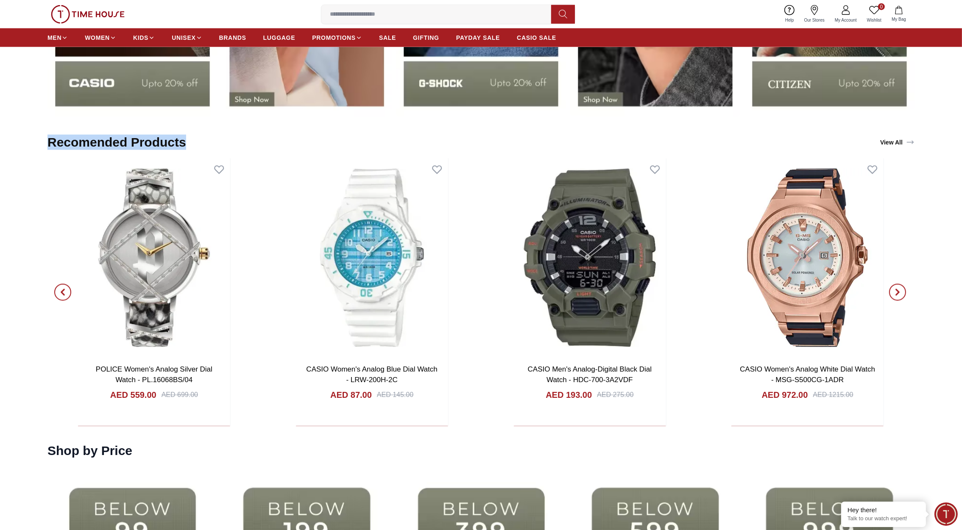
drag, startPoint x: 194, startPoint y: 145, endPoint x: 45, endPoint y: 140, distance: 149.3
click at [45, 140] on section "Recomended Products View All CASIO Men's Analog-Digital Black Dial Watch - AEQ-…" at bounding box center [481, 276] width 962 height 300
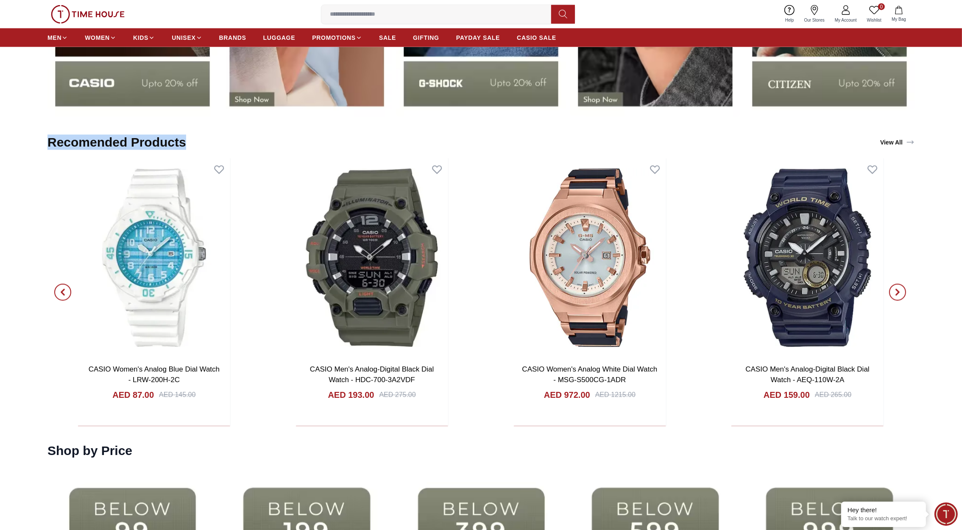
click at [254, 130] on div "Recomended Products View All" at bounding box center [480, 142] width 867 height 32
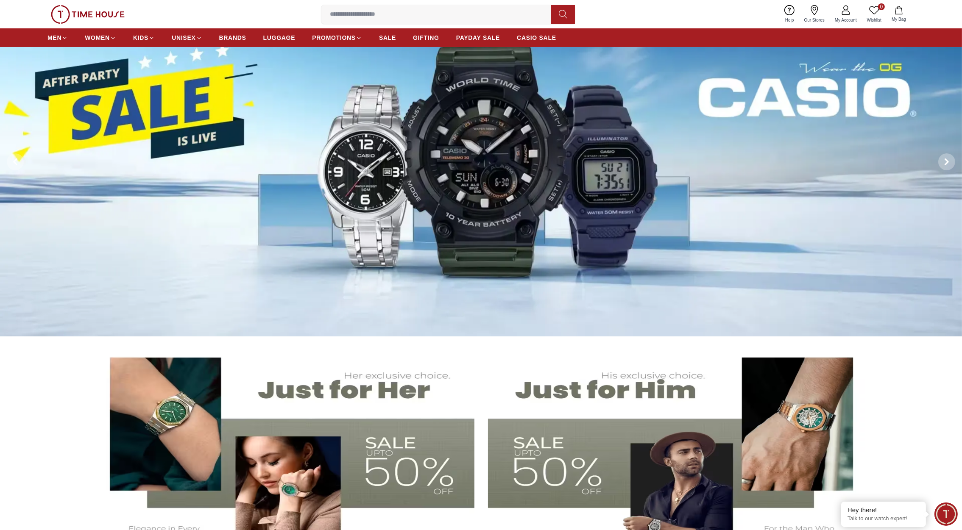
scroll to position [0, 0]
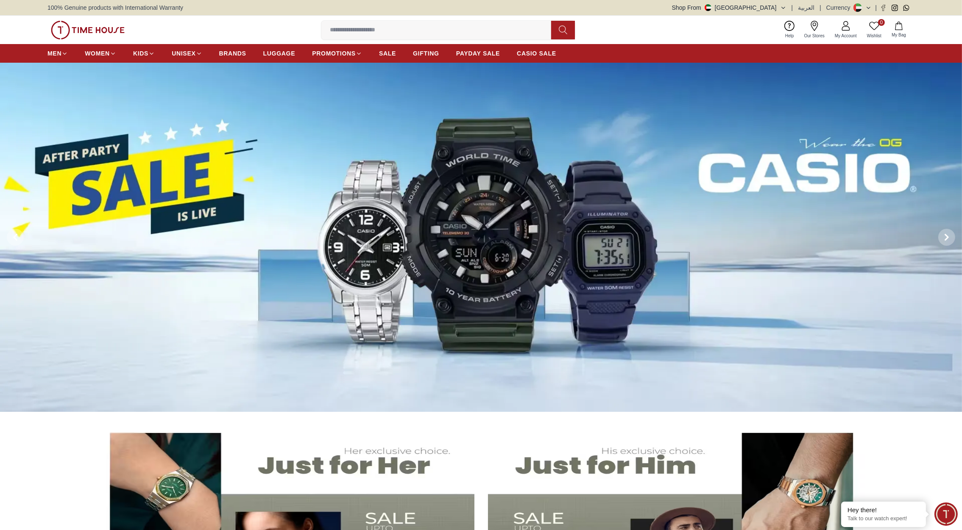
click at [773, 7] on button "Shop From UAE" at bounding box center [729, 7] width 114 height 8
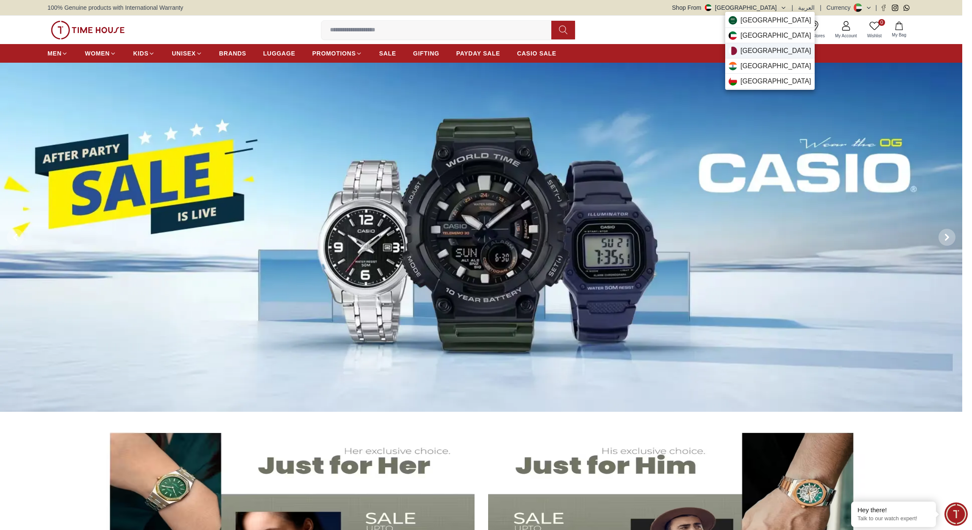
click at [746, 48] on span "Qatar" at bounding box center [775, 51] width 71 height 10
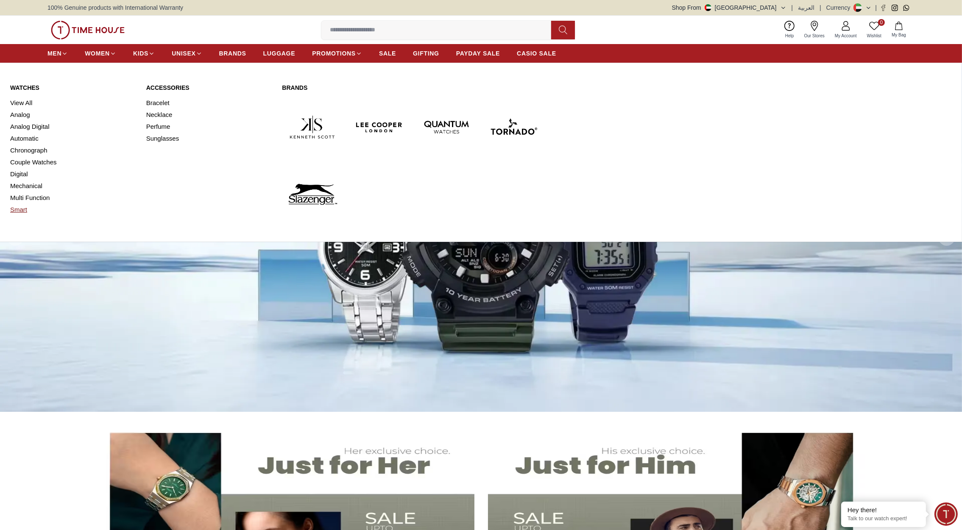
click at [19, 210] on link "Smart" at bounding box center [73, 210] width 126 height 12
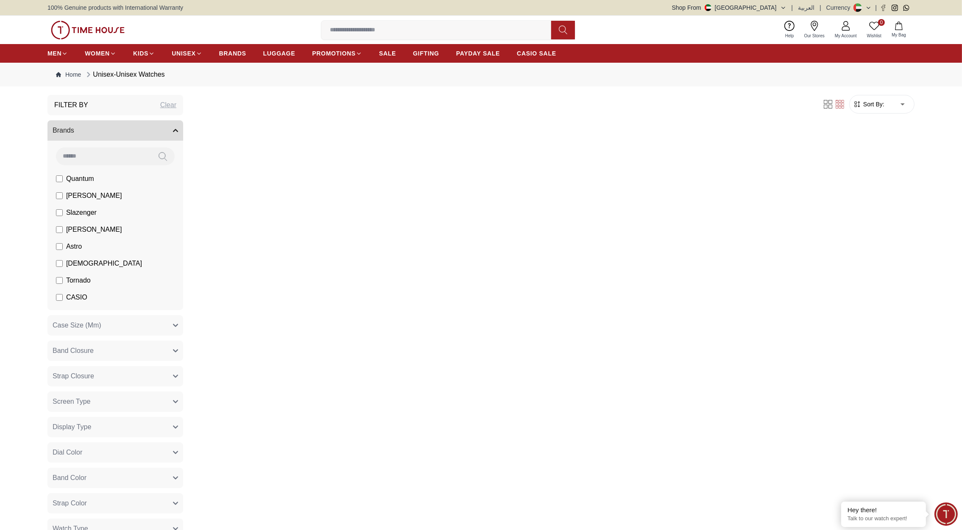
click at [103, 33] on img at bounding box center [88, 30] width 74 height 19
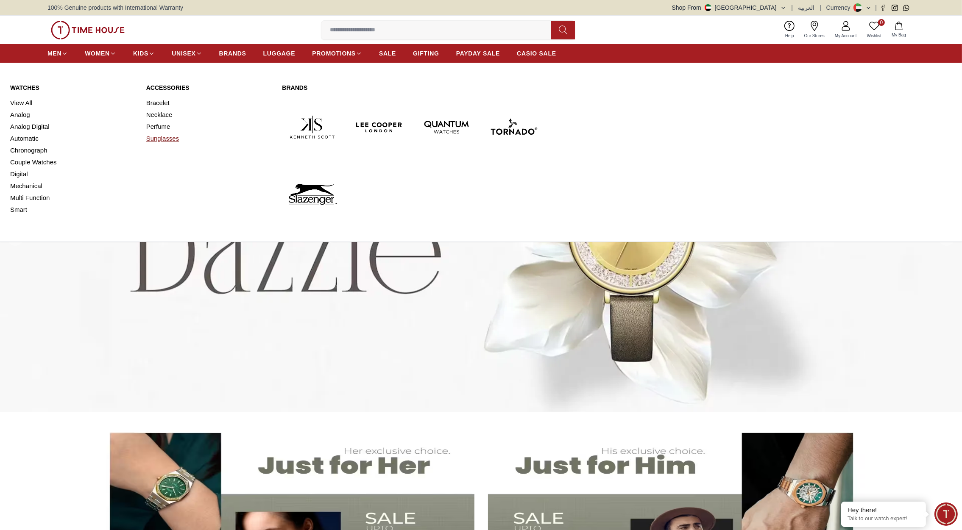
click at [164, 140] on link "Sunglasses" at bounding box center [209, 139] width 126 height 12
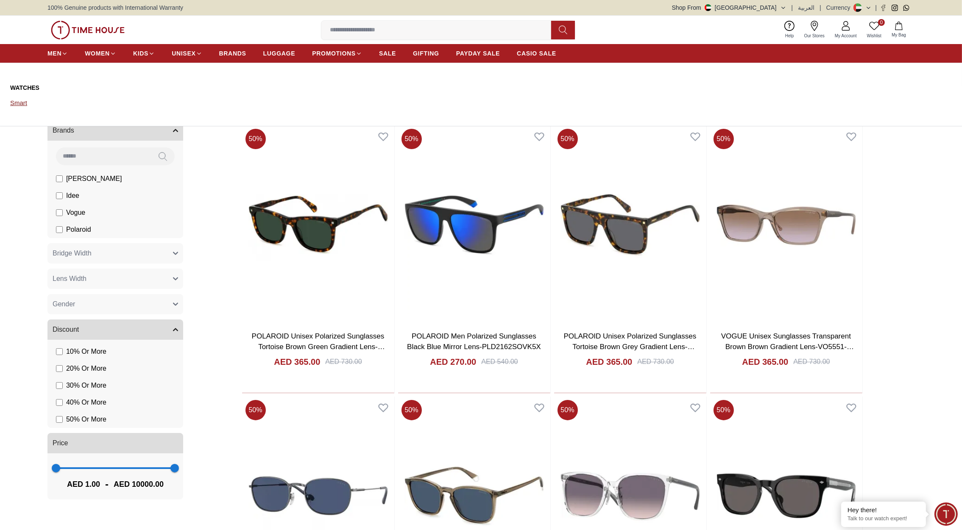
click at [16, 101] on link "Smart" at bounding box center [73, 103] width 126 height 12
